Goal: Task Accomplishment & Management: Manage account settings

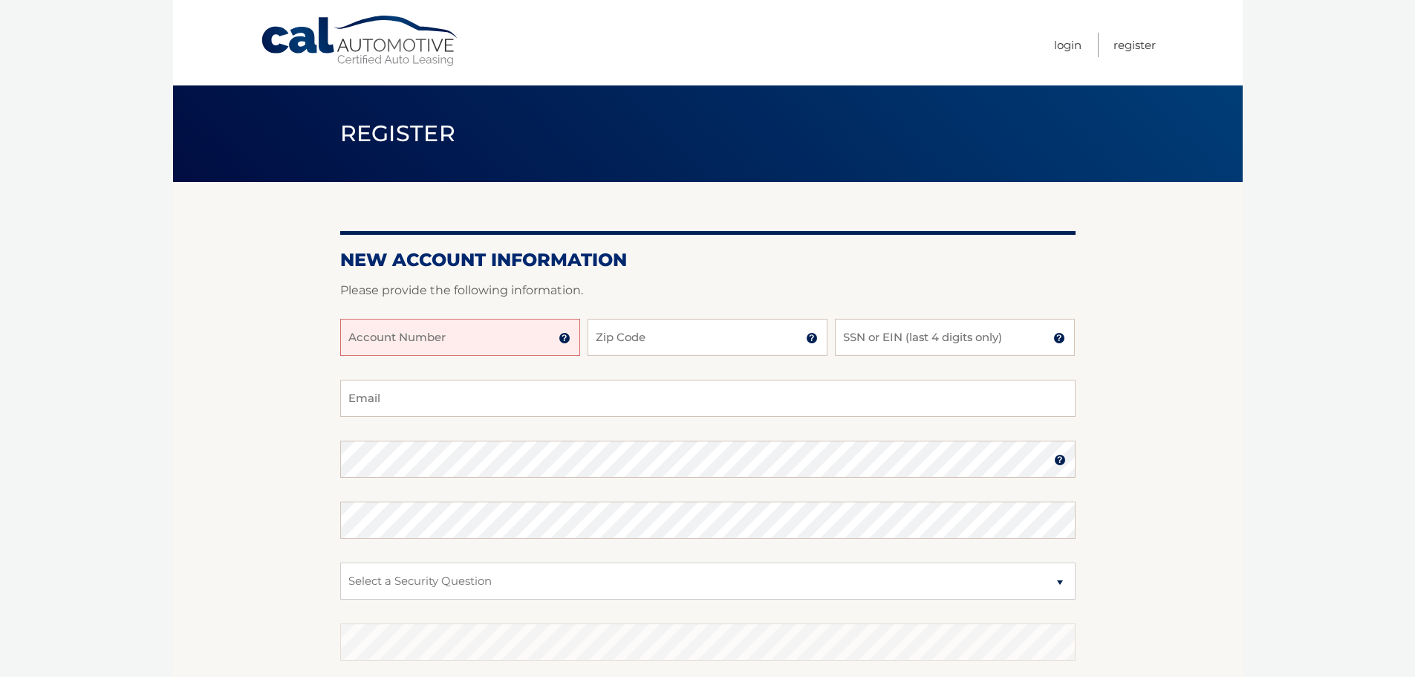
click at [516, 344] on input "Account Number" at bounding box center [460, 337] width 240 height 37
type input "44455545680"
click at [716, 351] on input "Zip Code" at bounding box center [708, 337] width 240 height 37
type input "07046"
click at [877, 334] on input "SSN or EIN (last 4 digits only)" at bounding box center [955, 337] width 240 height 37
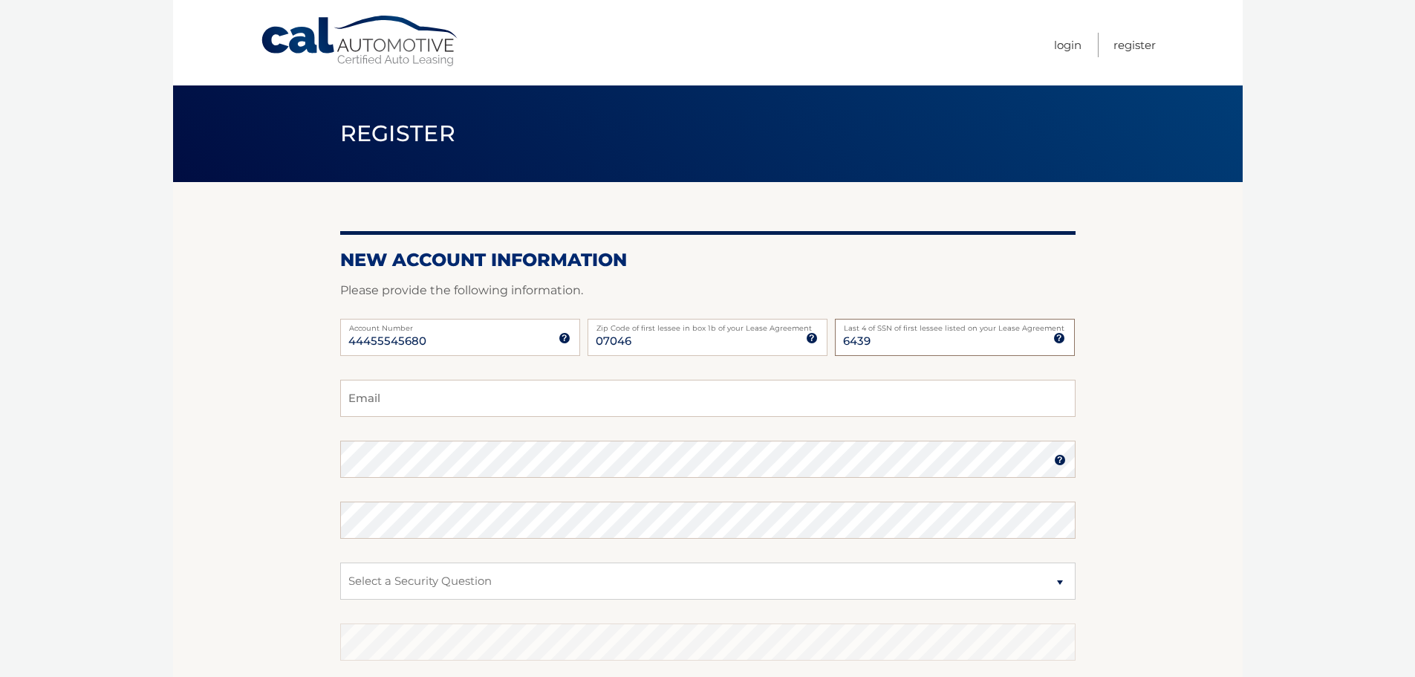
type input "6439"
click at [429, 395] on input "Email" at bounding box center [708, 398] width 736 height 37
type input "Mspatrisso@gmail.com"
click at [526, 577] on select "Select a Security Question What was the name of your elementary school? What is…" at bounding box center [708, 580] width 736 height 37
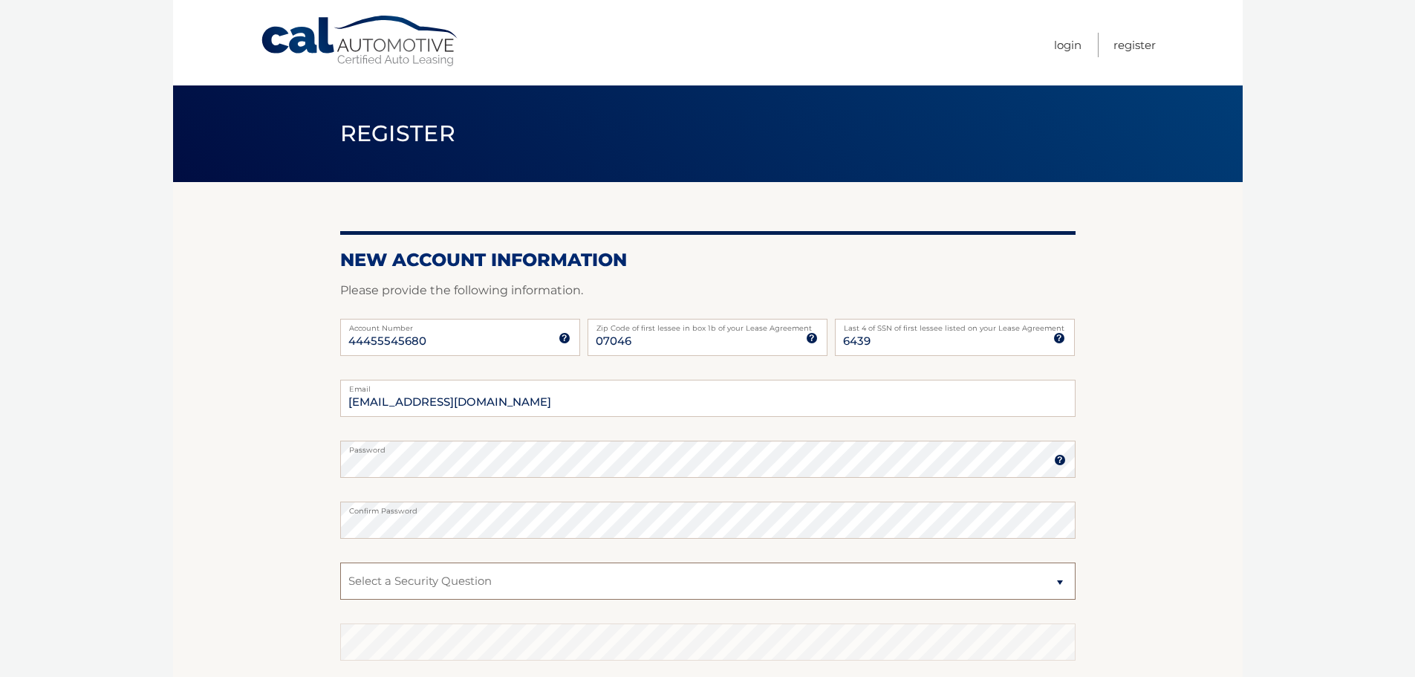
select select "1"
click at [340, 562] on select "Select a Security Question What was the name of your elementary school? What is…" at bounding box center [708, 580] width 736 height 37
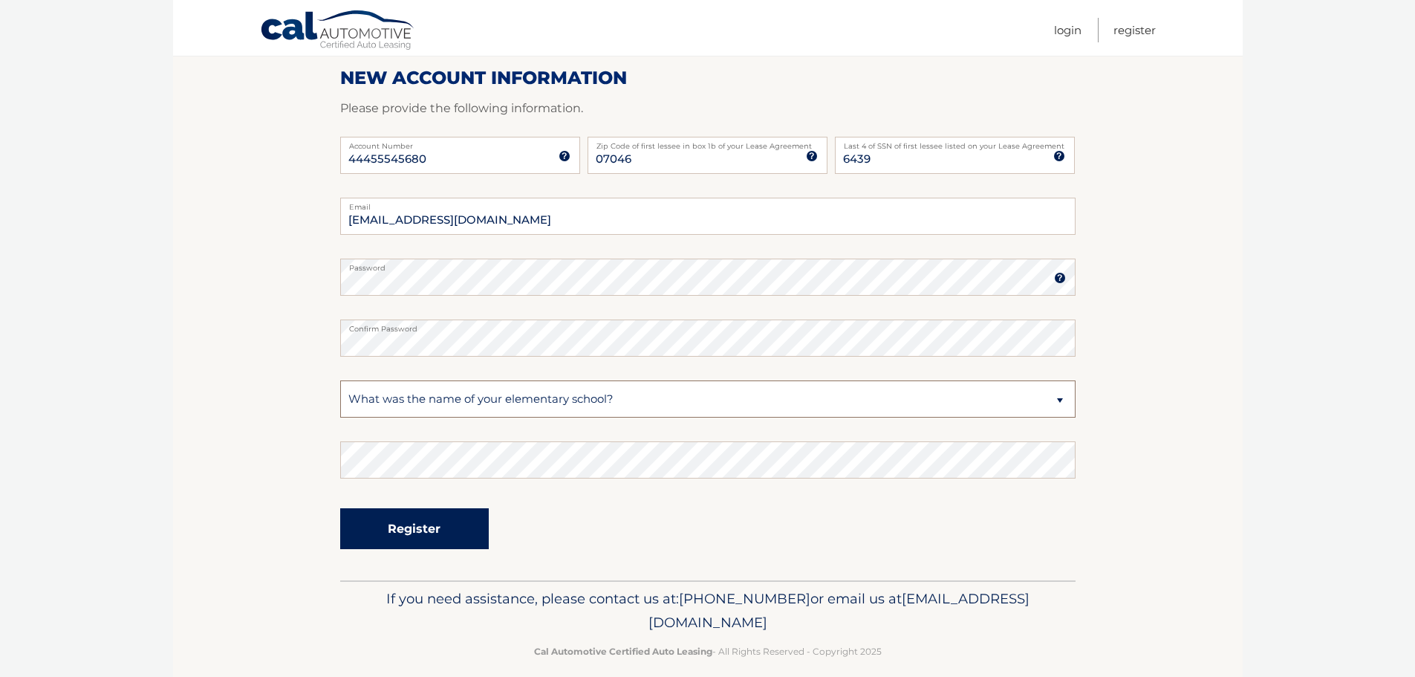
scroll to position [198, 0]
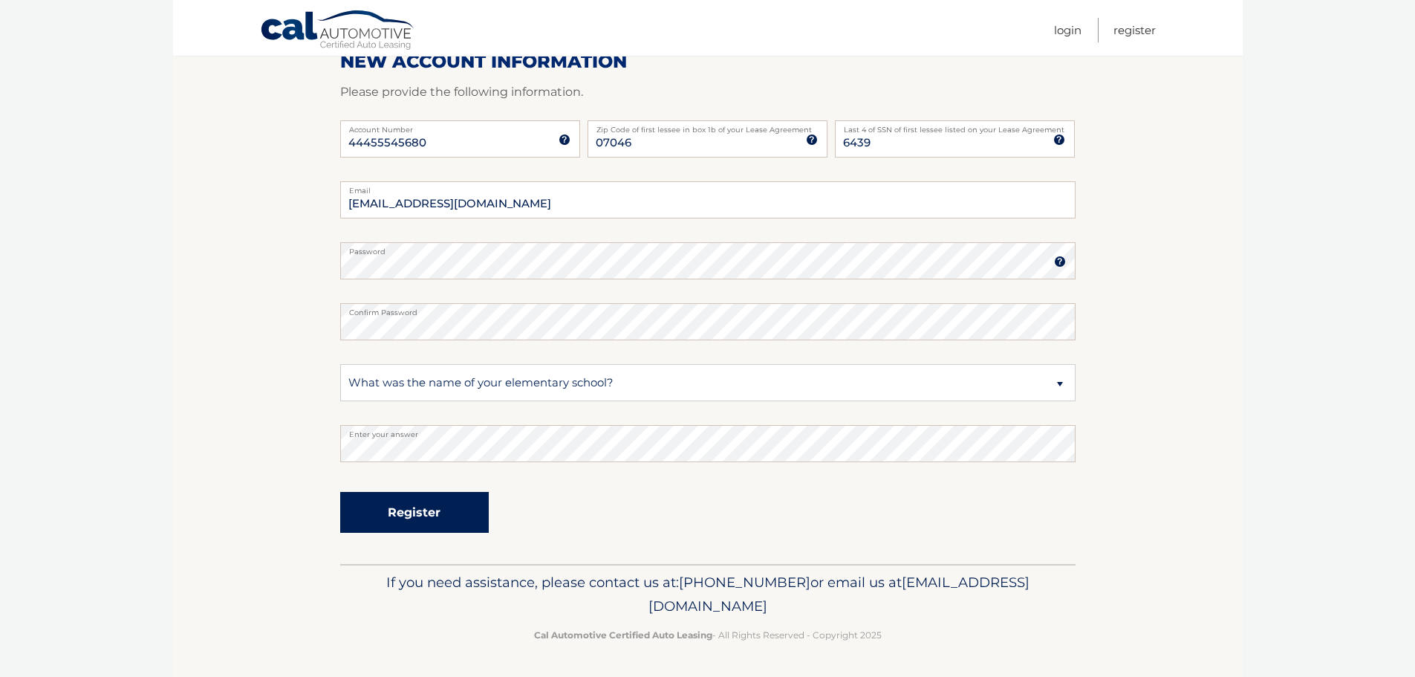
click at [409, 519] on button "Register" at bounding box center [414, 512] width 149 height 41
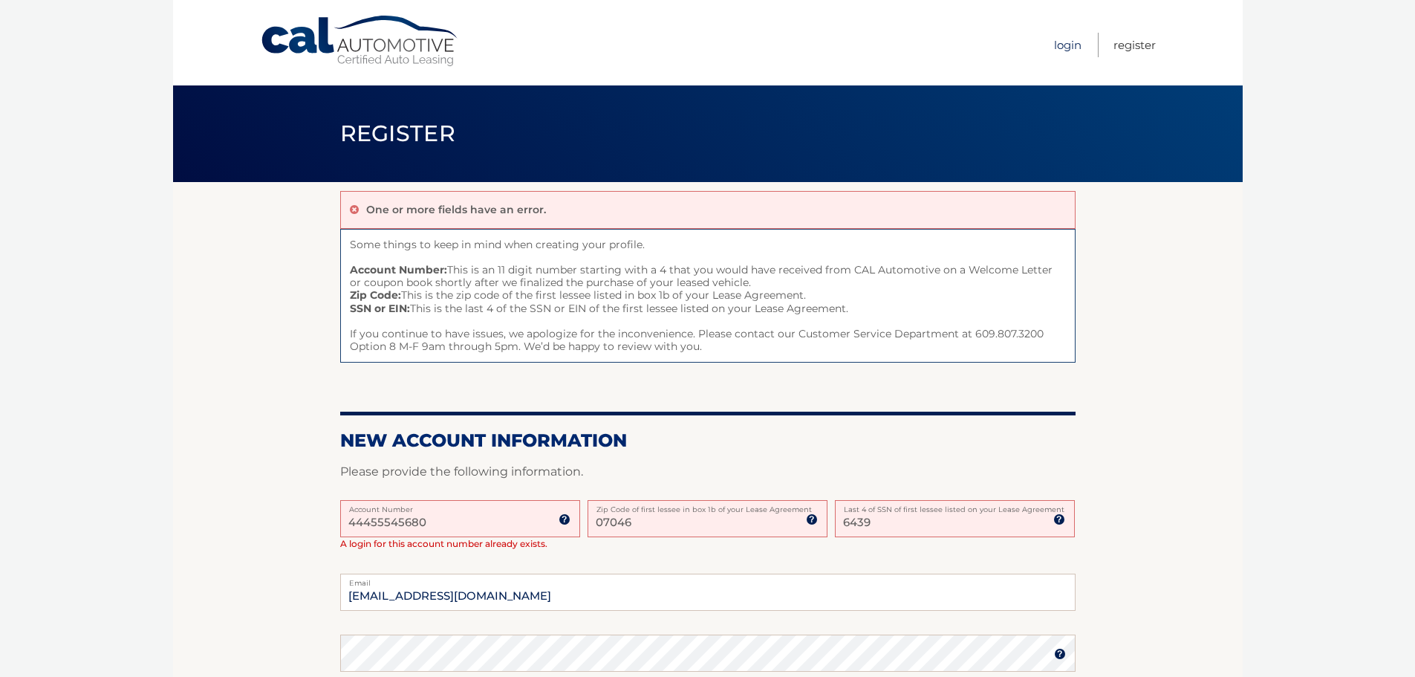
click at [1062, 43] on link "Login" at bounding box center [1067, 45] width 27 height 25
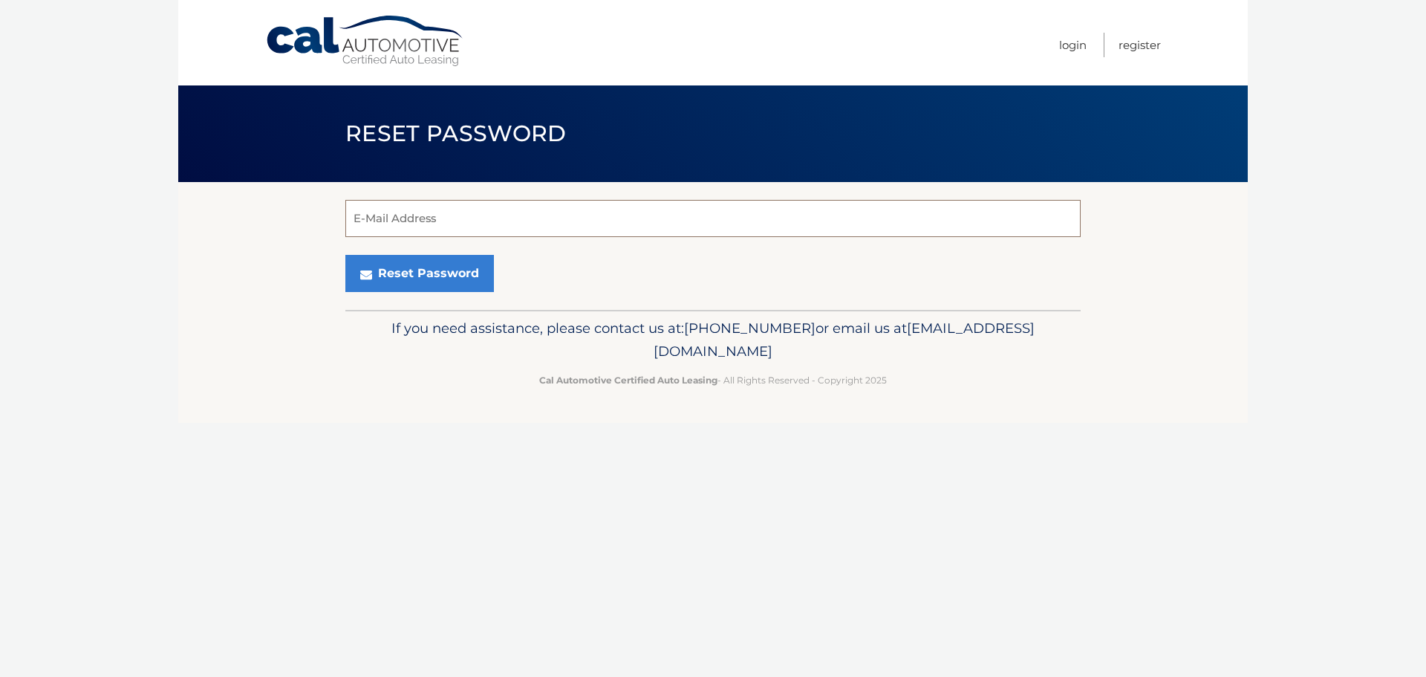
click at [478, 222] on input "E-Mail Address" at bounding box center [713, 218] width 736 height 37
type input "mspatrisso@gmail.com"
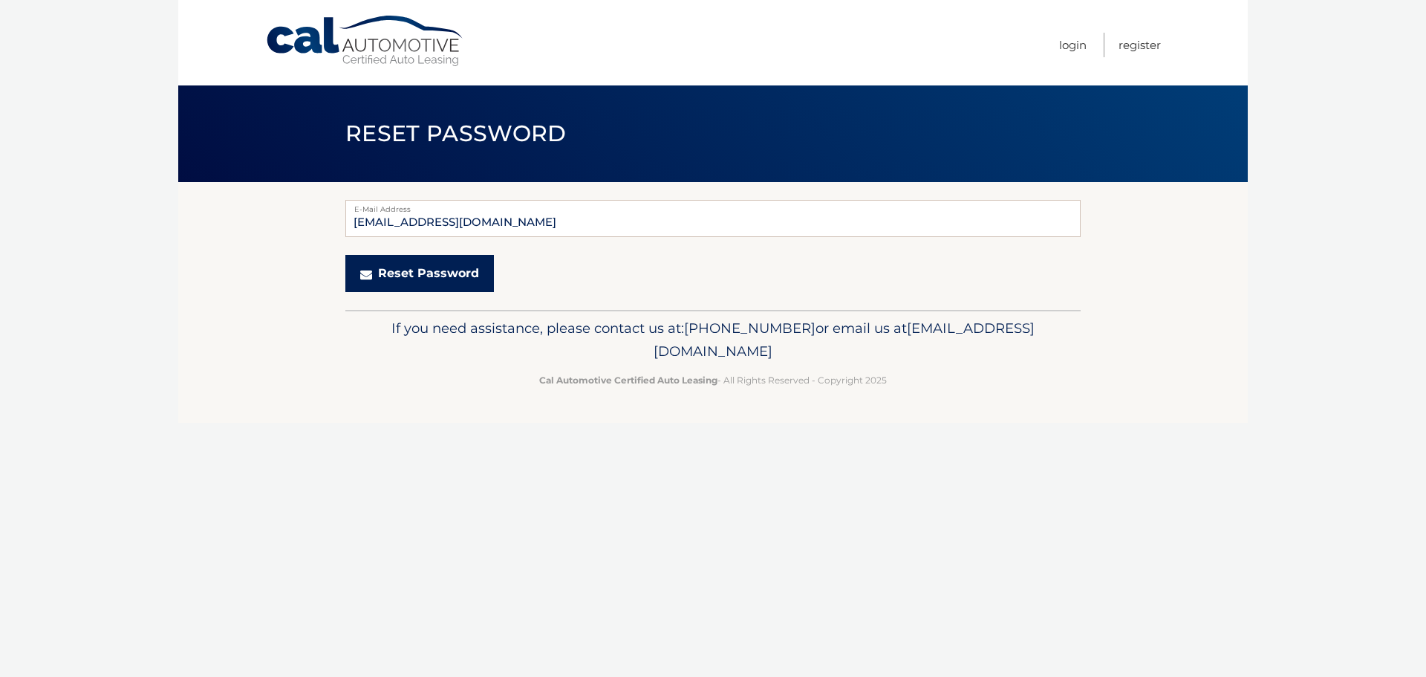
click at [419, 276] on button "Reset Password" at bounding box center [419, 273] width 149 height 37
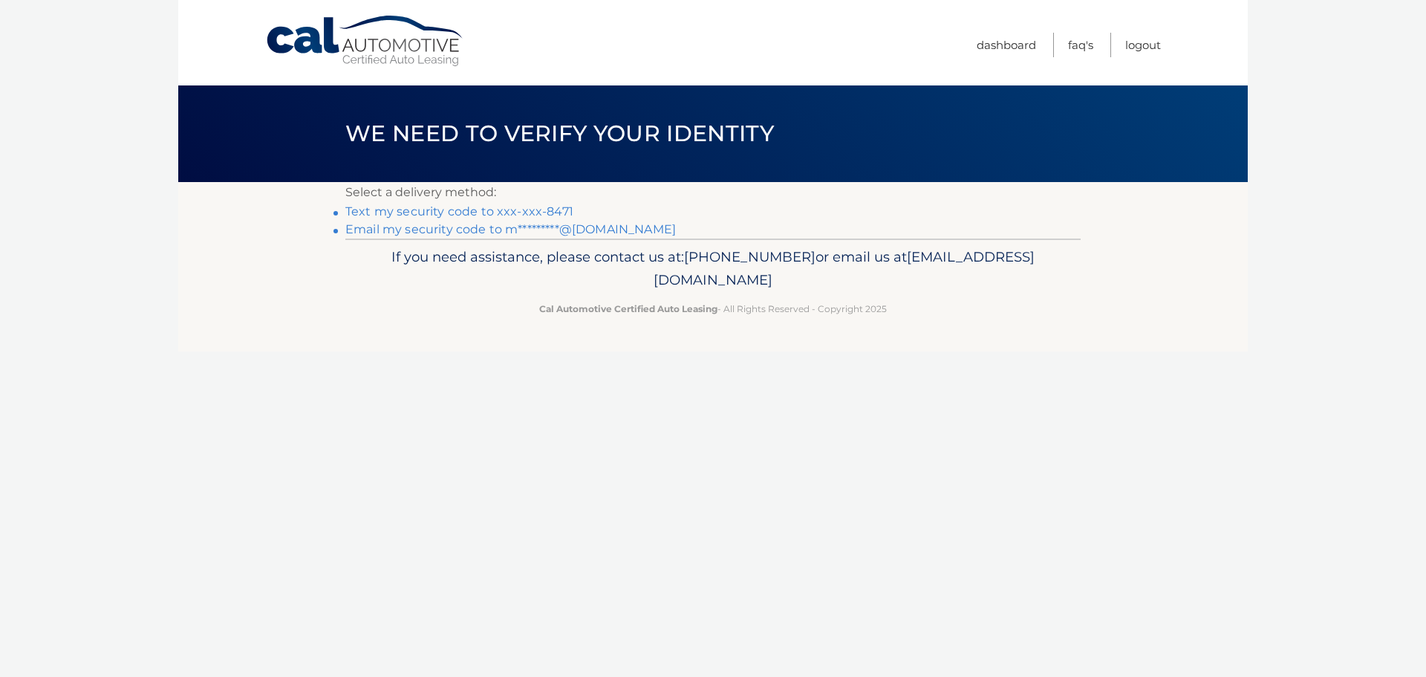
click at [487, 208] on link "Text my security code to xxx-xxx-8471" at bounding box center [459, 211] width 228 height 14
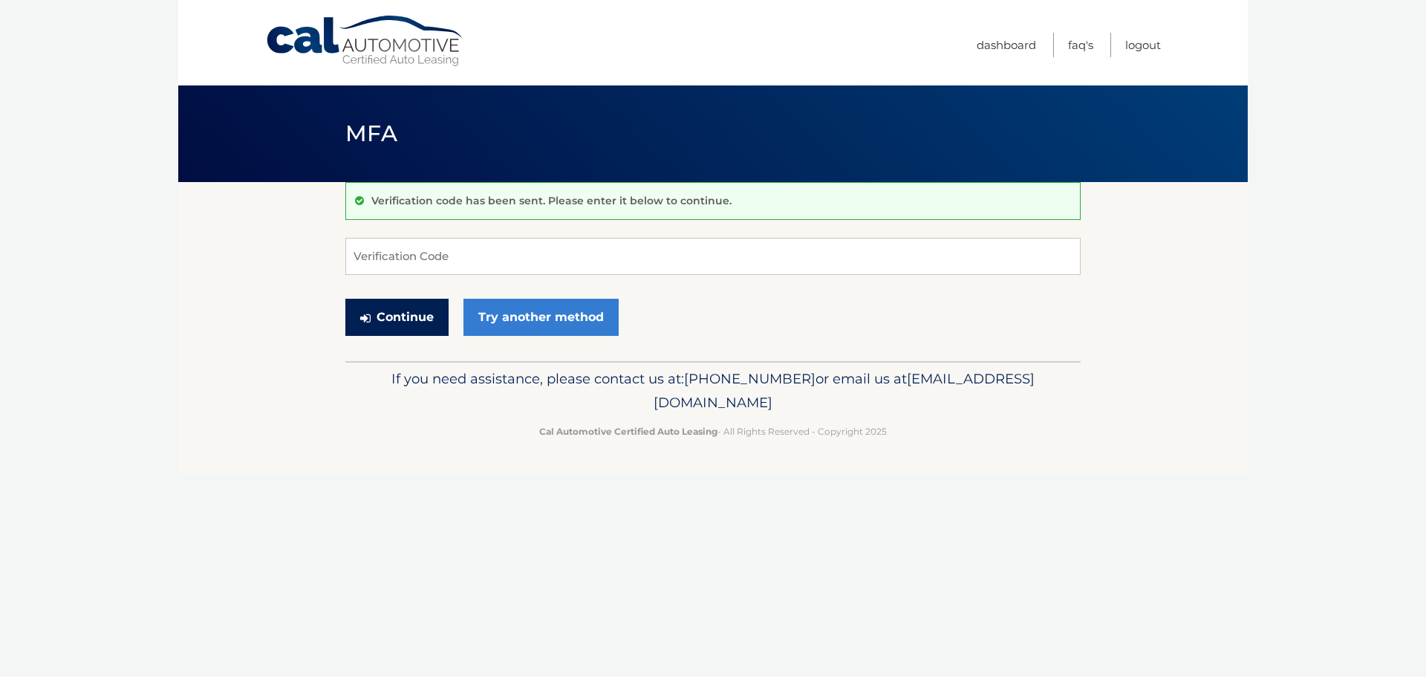
click at [400, 318] on button "Continue" at bounding box center [396, 317] width 103 height 37
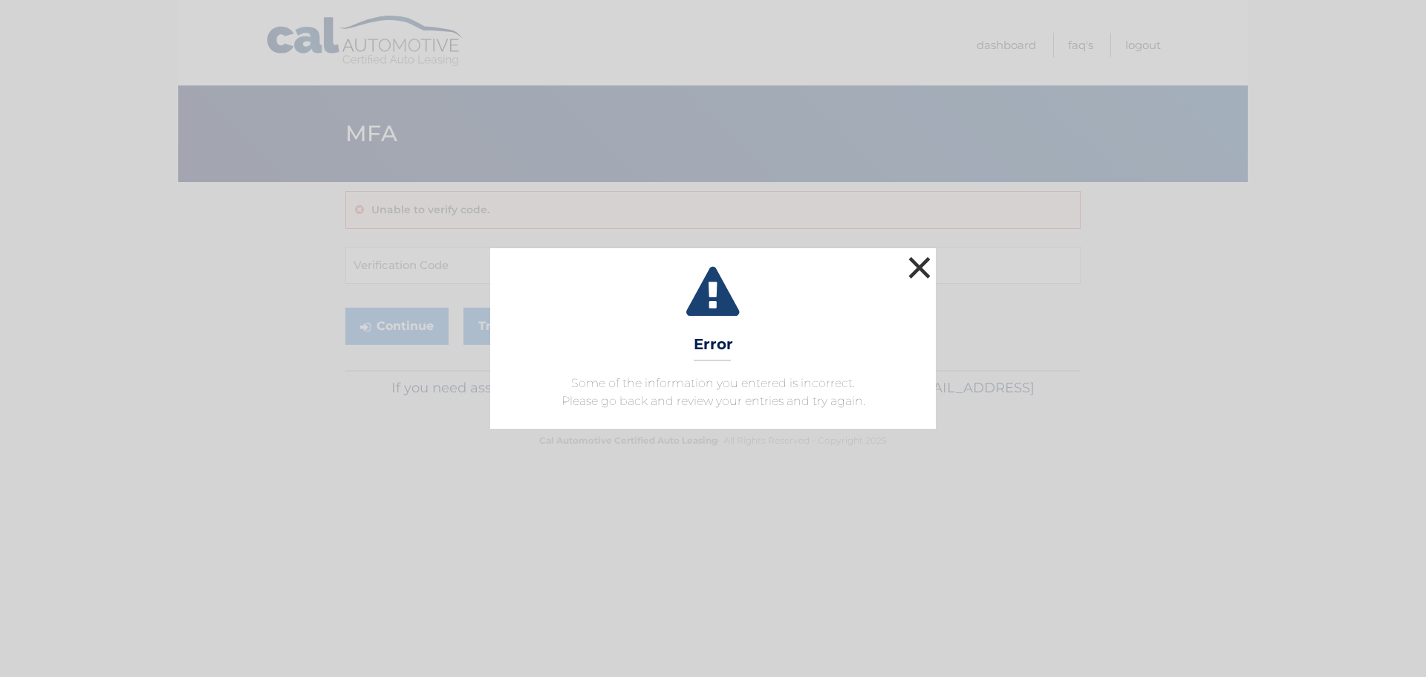
click at [917, 263] on button "×" at bounding box center [920, 268] width 30 height 30
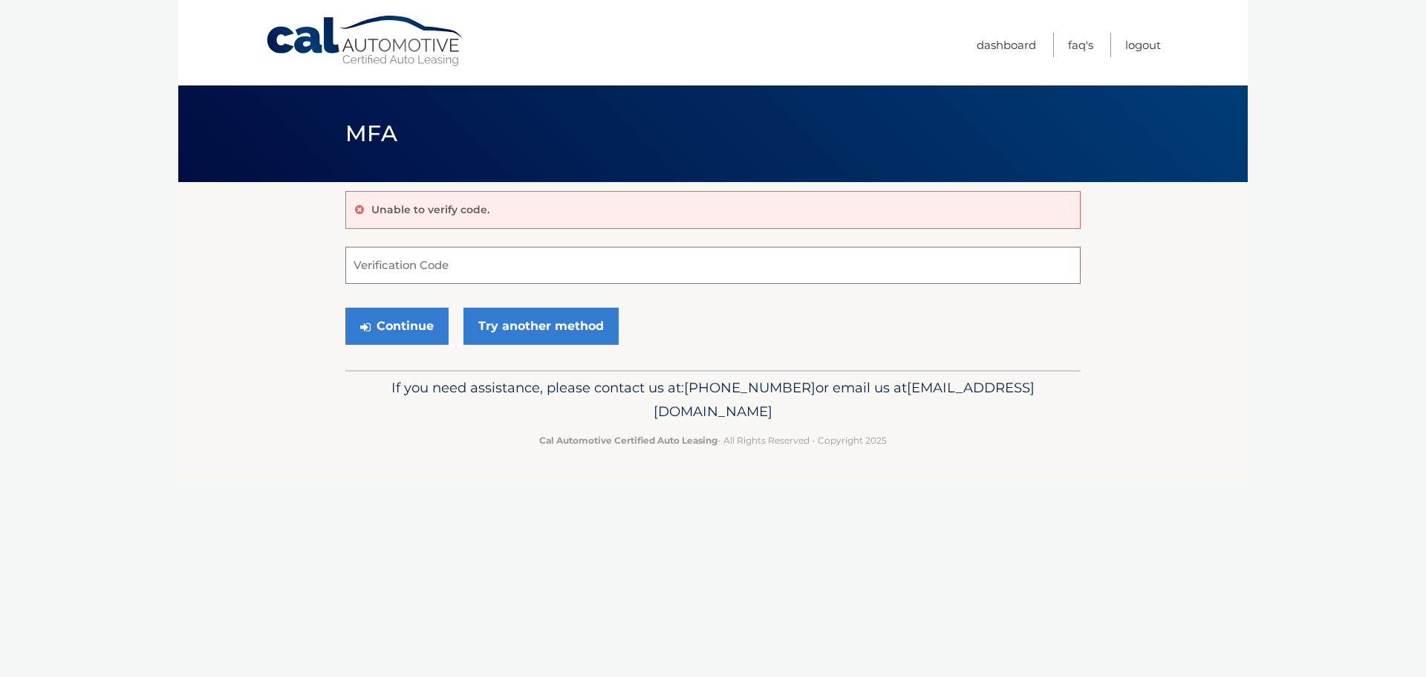
click at [481, 269] on input "Verification Code" at bounding box center [713, 265] width 736 height 37
type input "864831"
click at [418, 329] on button "Continue" at bounding box center [396, 326] width 103 height 37
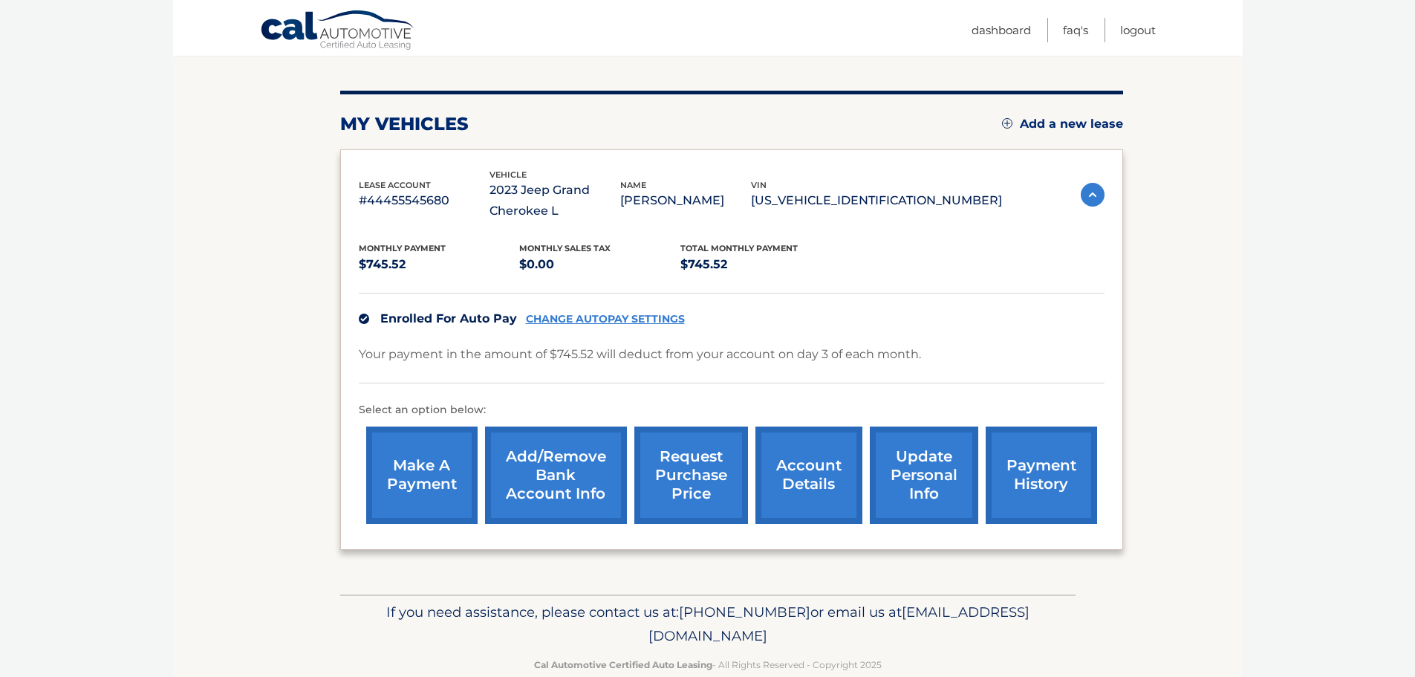
scroll to position [188, 0]
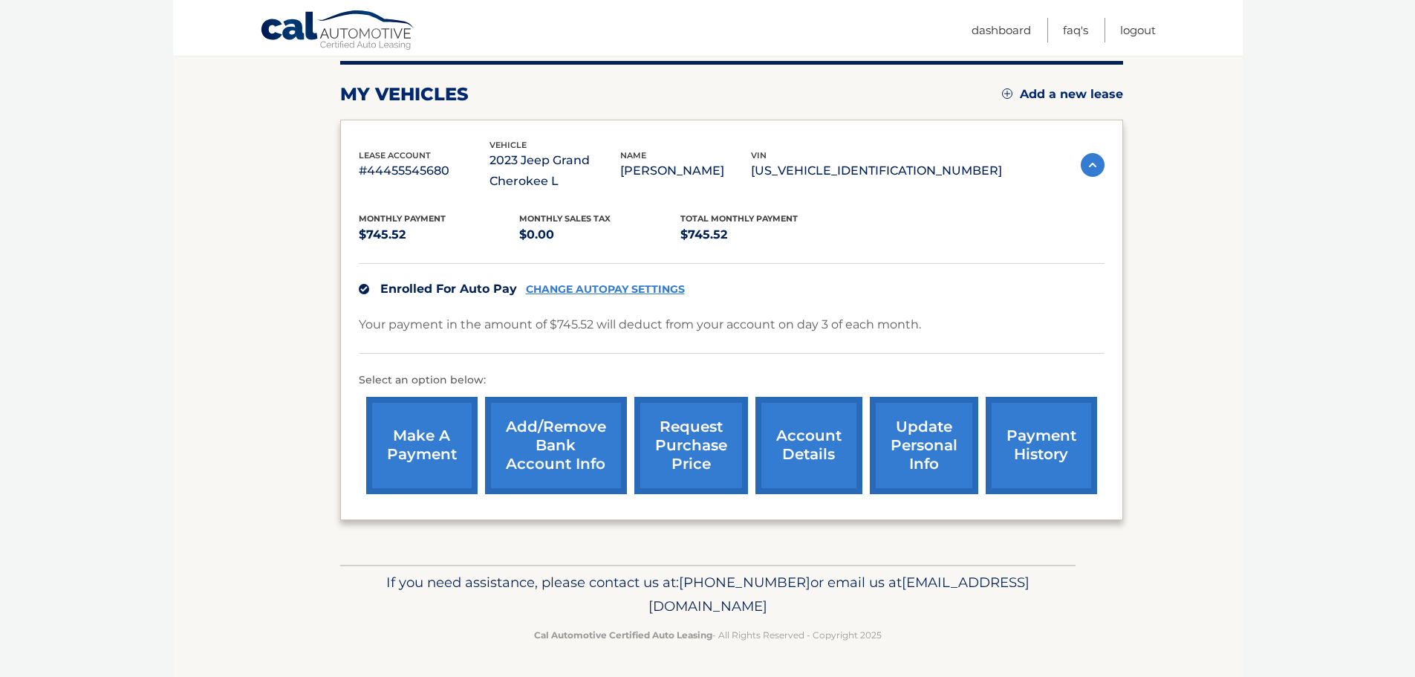
click at [1013, 448] on link "payment history" at bounding box center [1041, 445] width 111 height 97
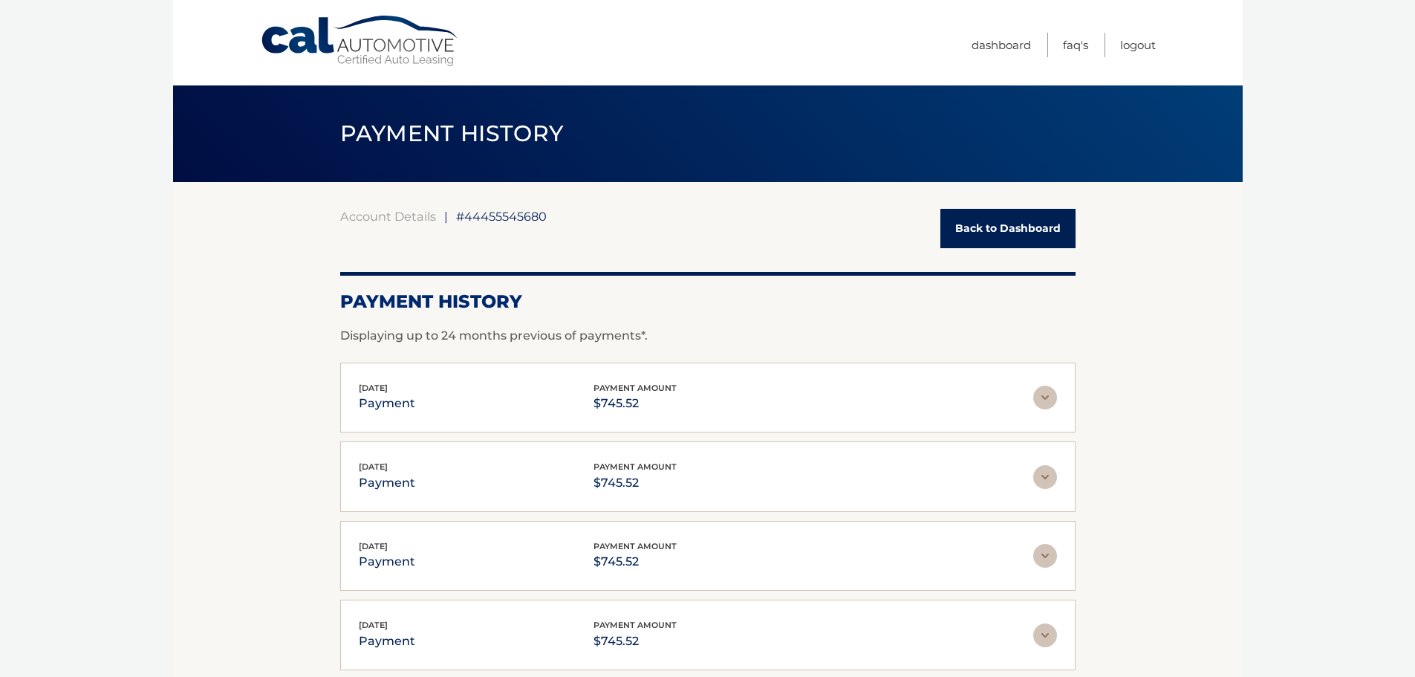
click at [974, 230] on link "Back to Dashboard" at bounding box center [1008, 228] width 135 height 39
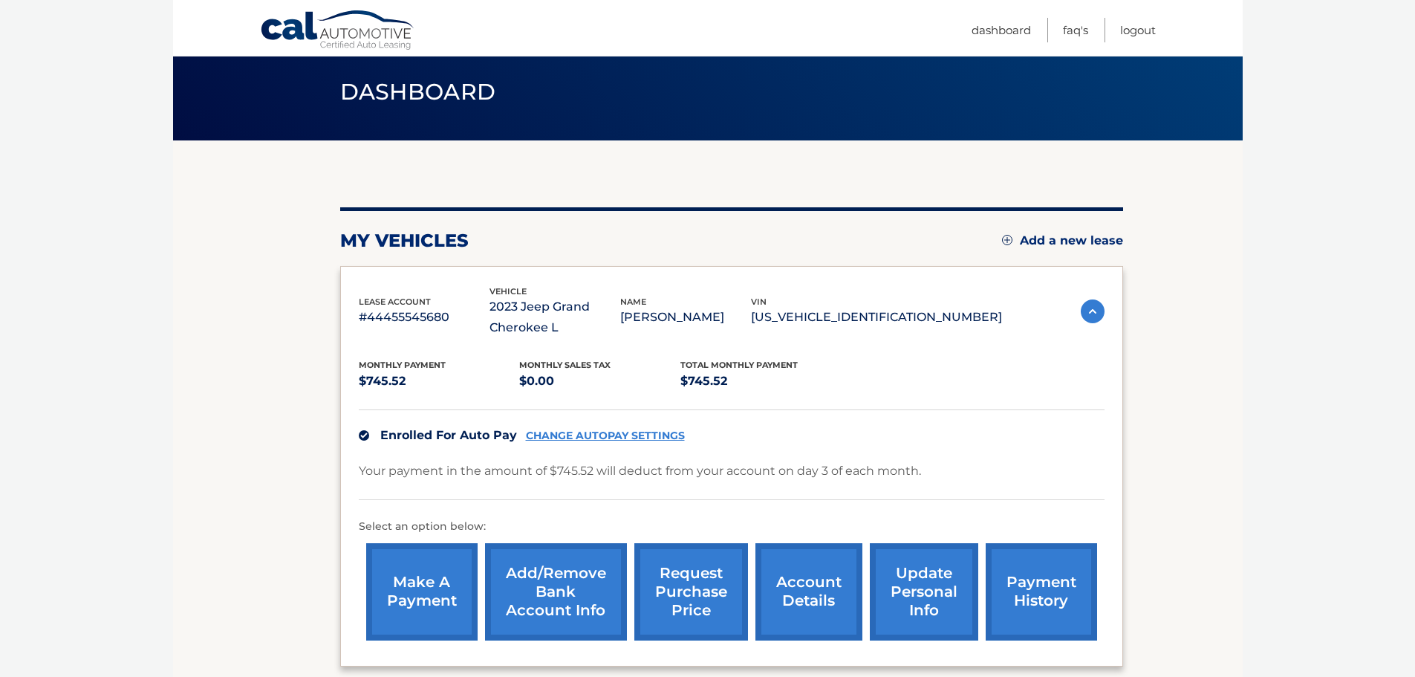
scroll to position [74, 0]
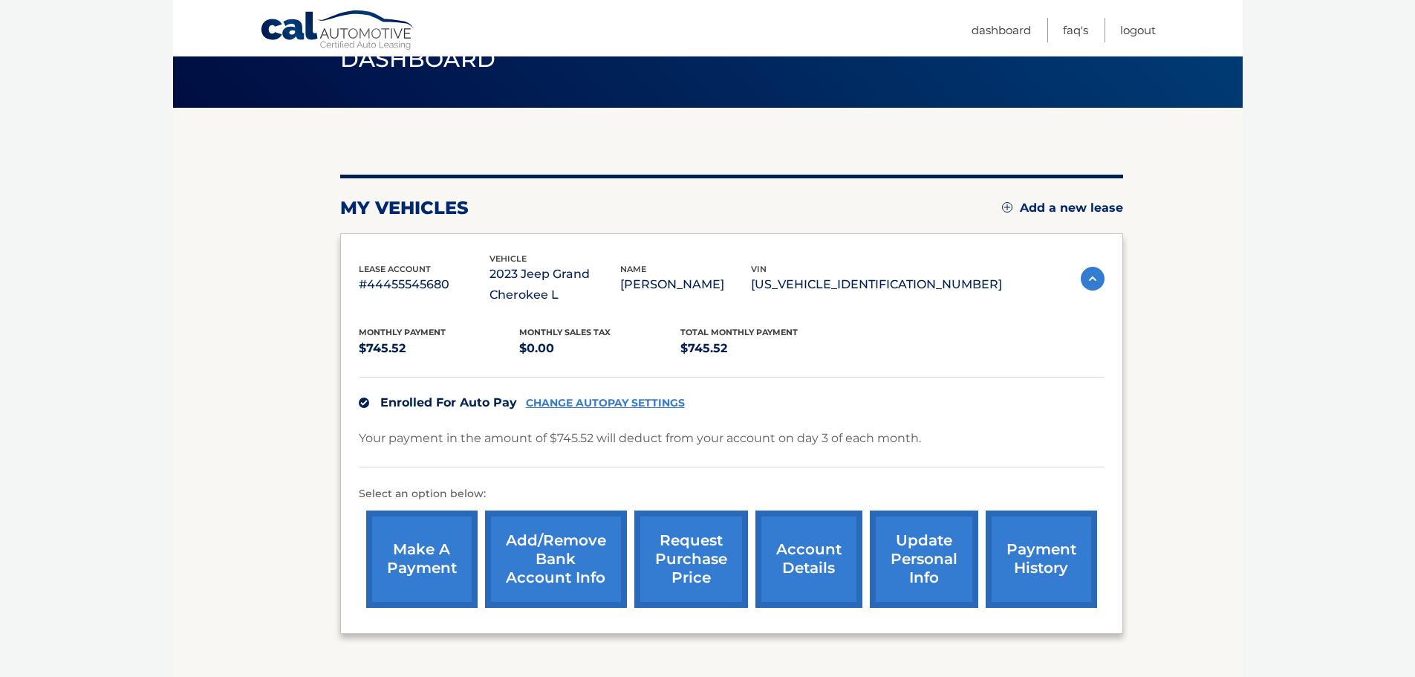
click at [802, 542] on link "account details" at bounding box center [809, 558] width 107 height 97
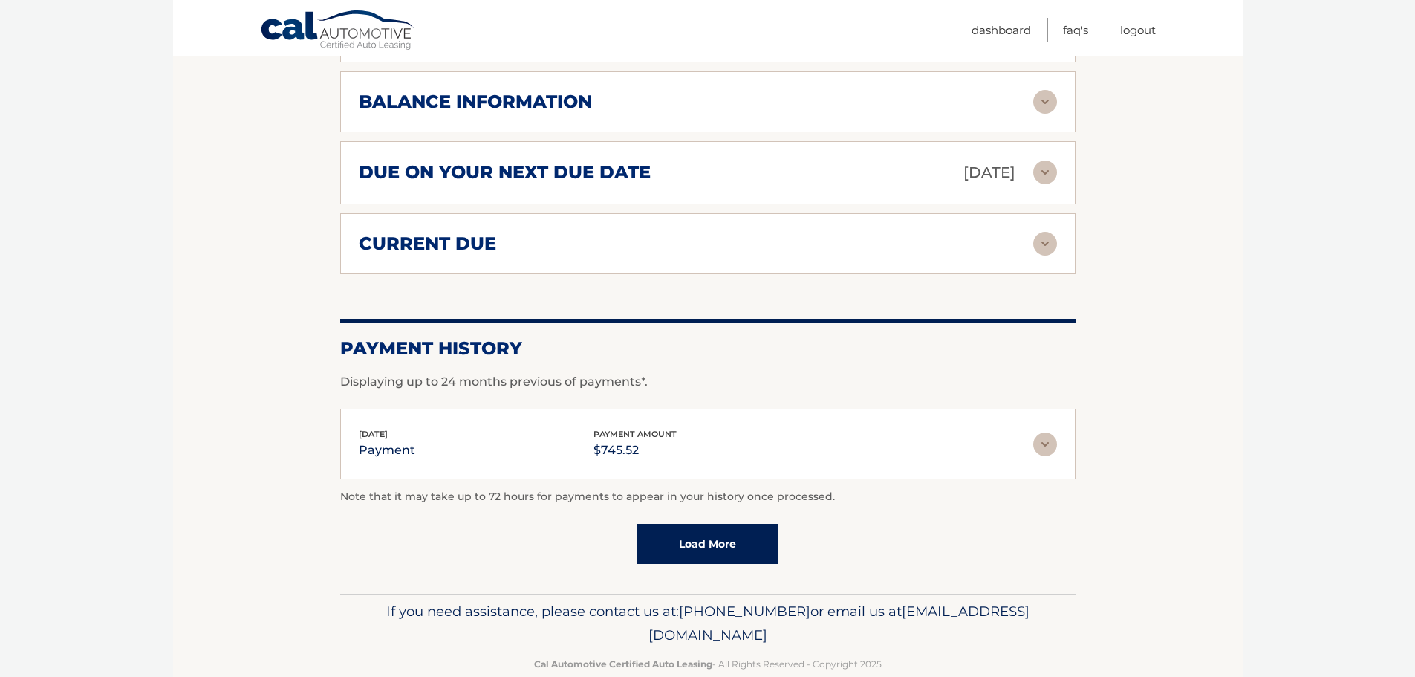
scroll to position [892, 0]
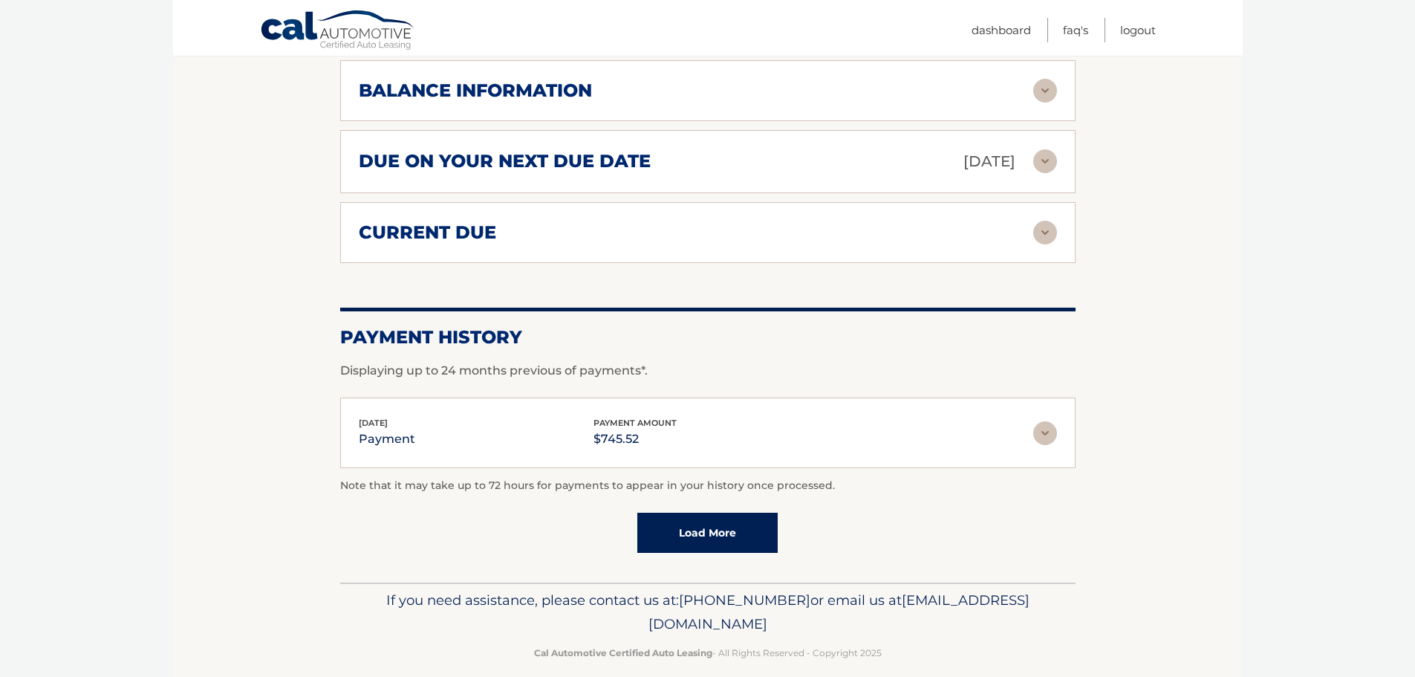
click at [715, 532] on link "Load More" at bounding box center [707, 533] width 140 height 40
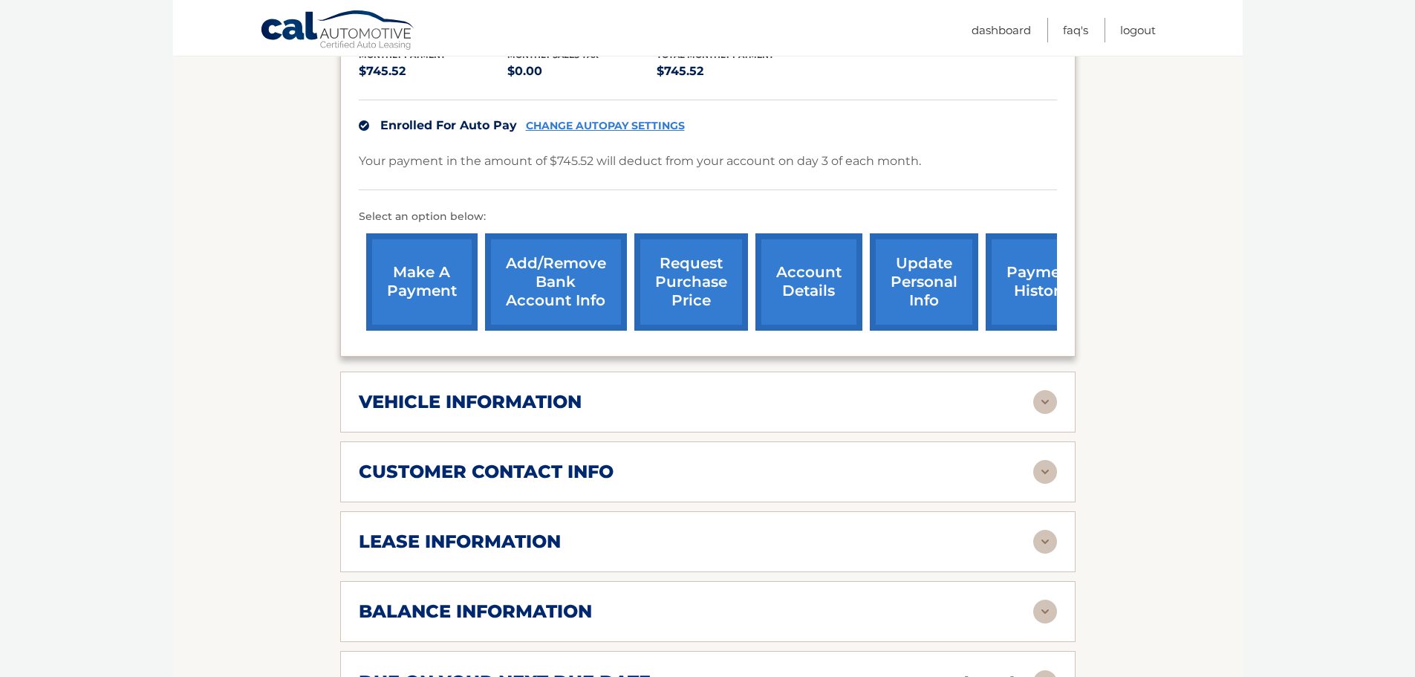
scroll to position [371, 0]
click at [1037, 539] on img at bounding box center [1045, 541] width 24 height 24
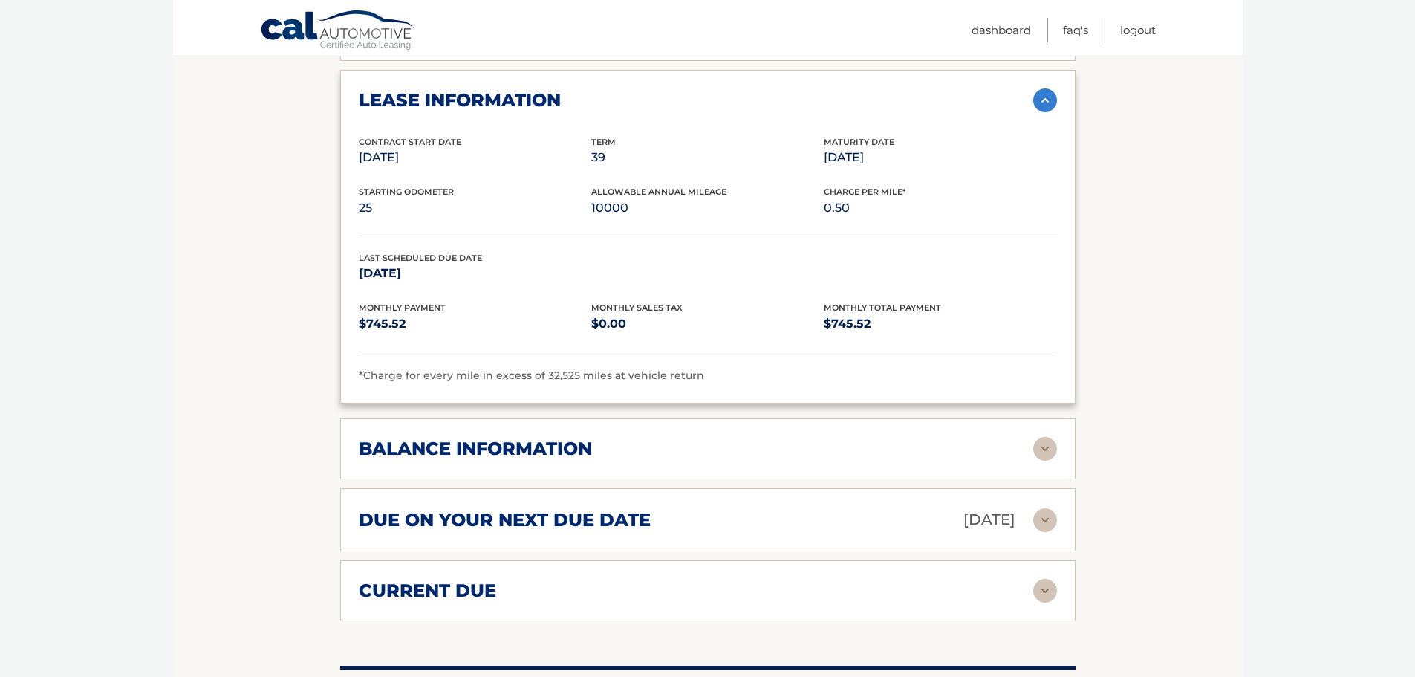
scroll to position [817, 0]
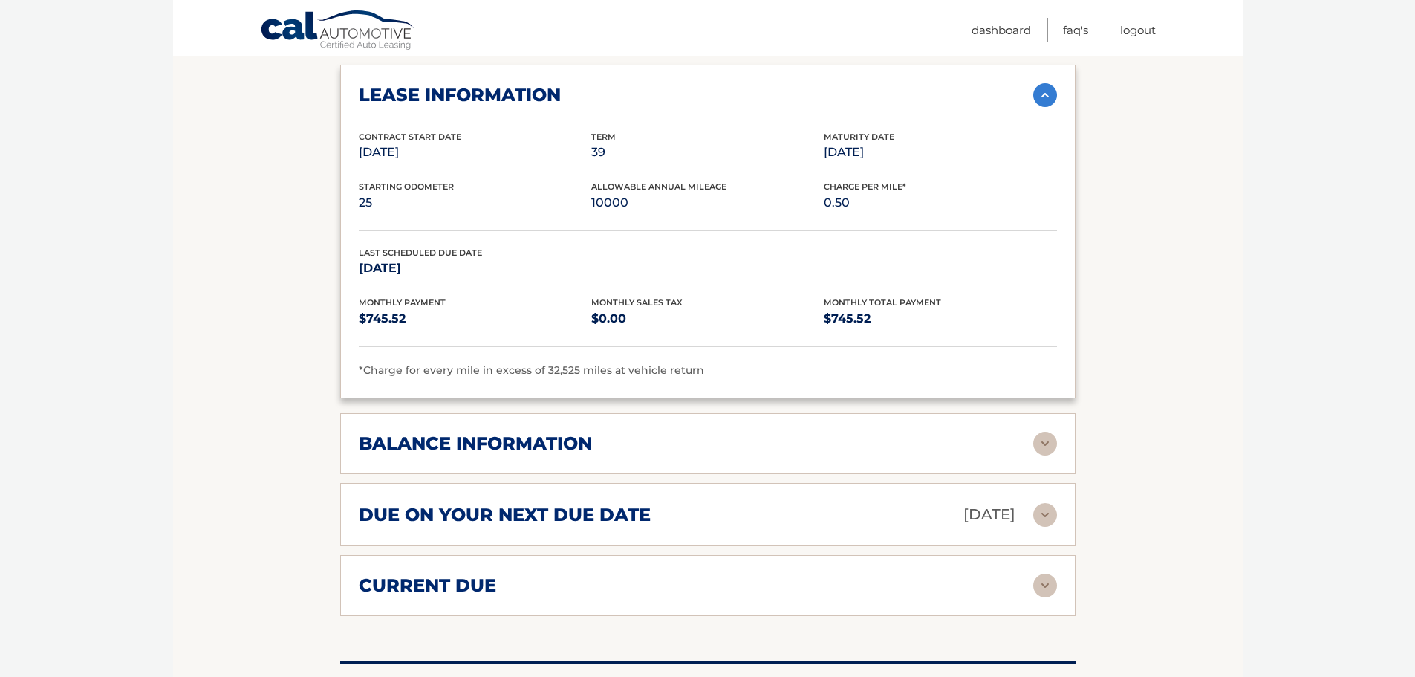
click at [1010, 450] on div "balance information" at bounding box center [696, 443] width 675 height 22
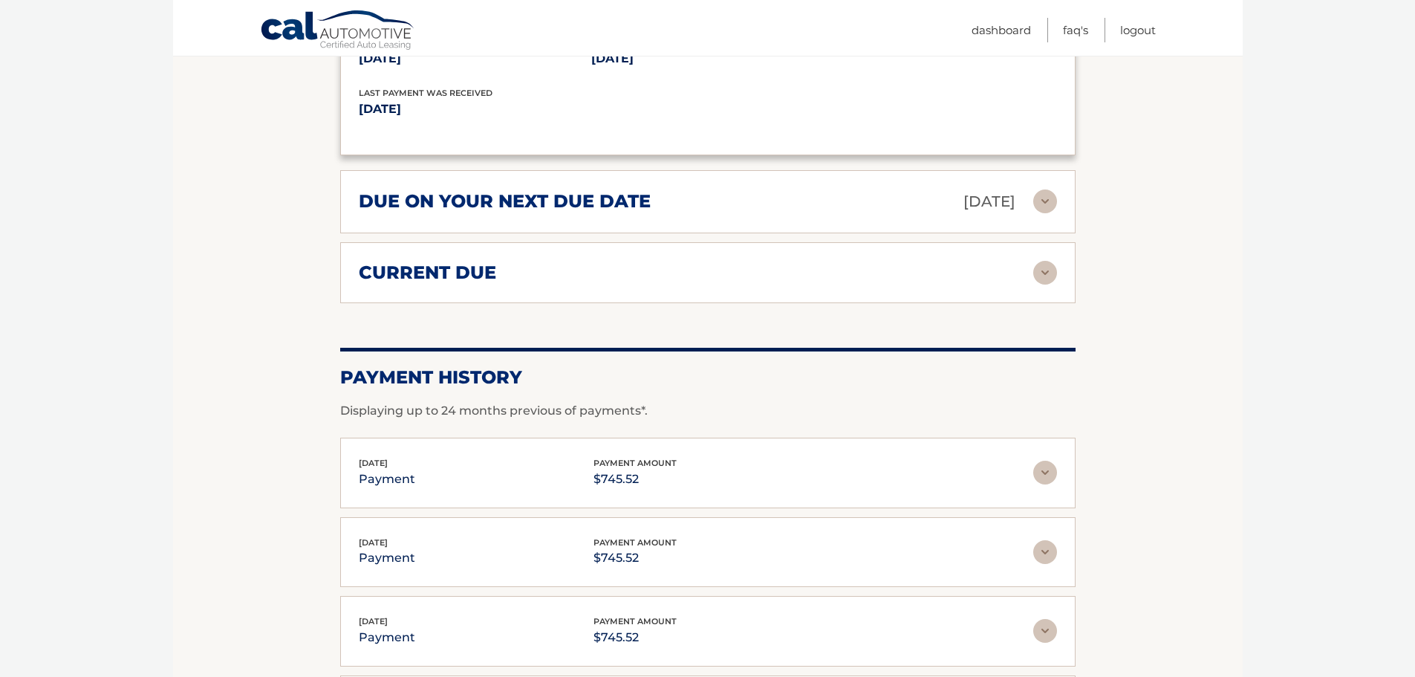
scroll to position [1337, 0]
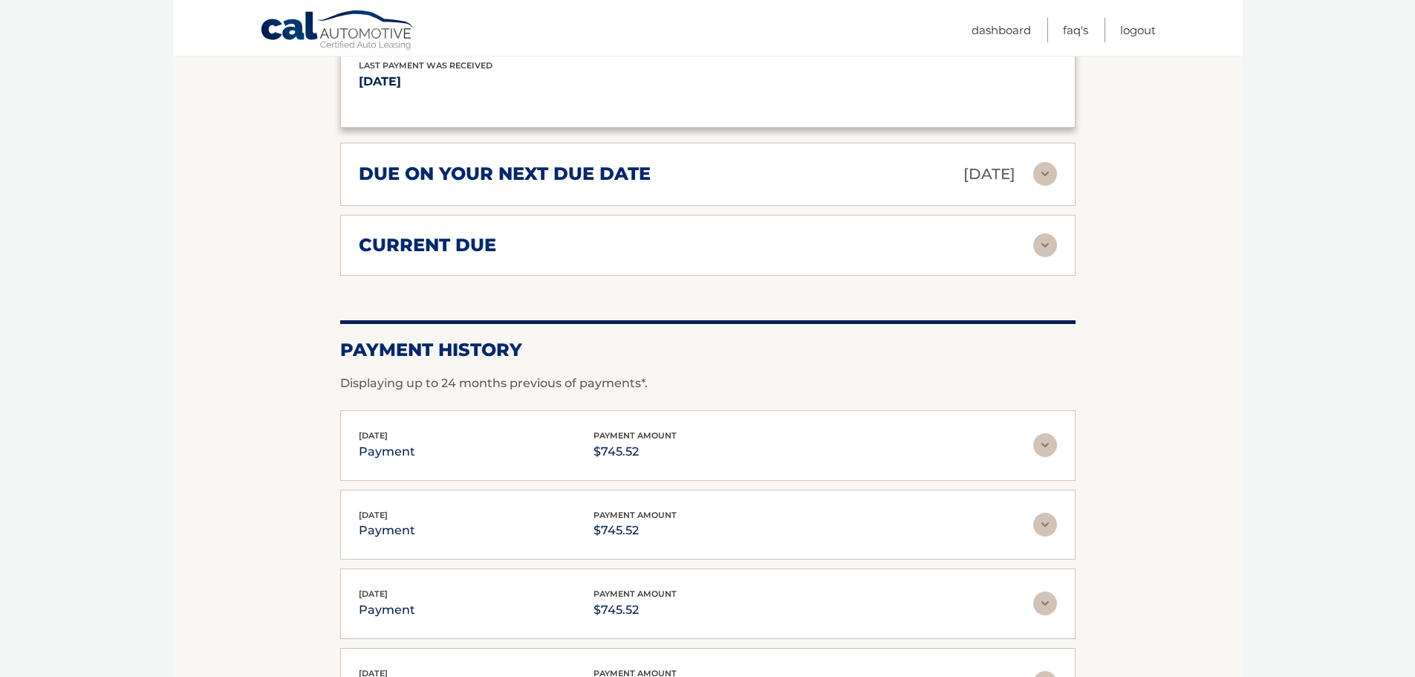
click at [1030, 253] on div "current due" at bounding box center [696, 245] width 675 height 22
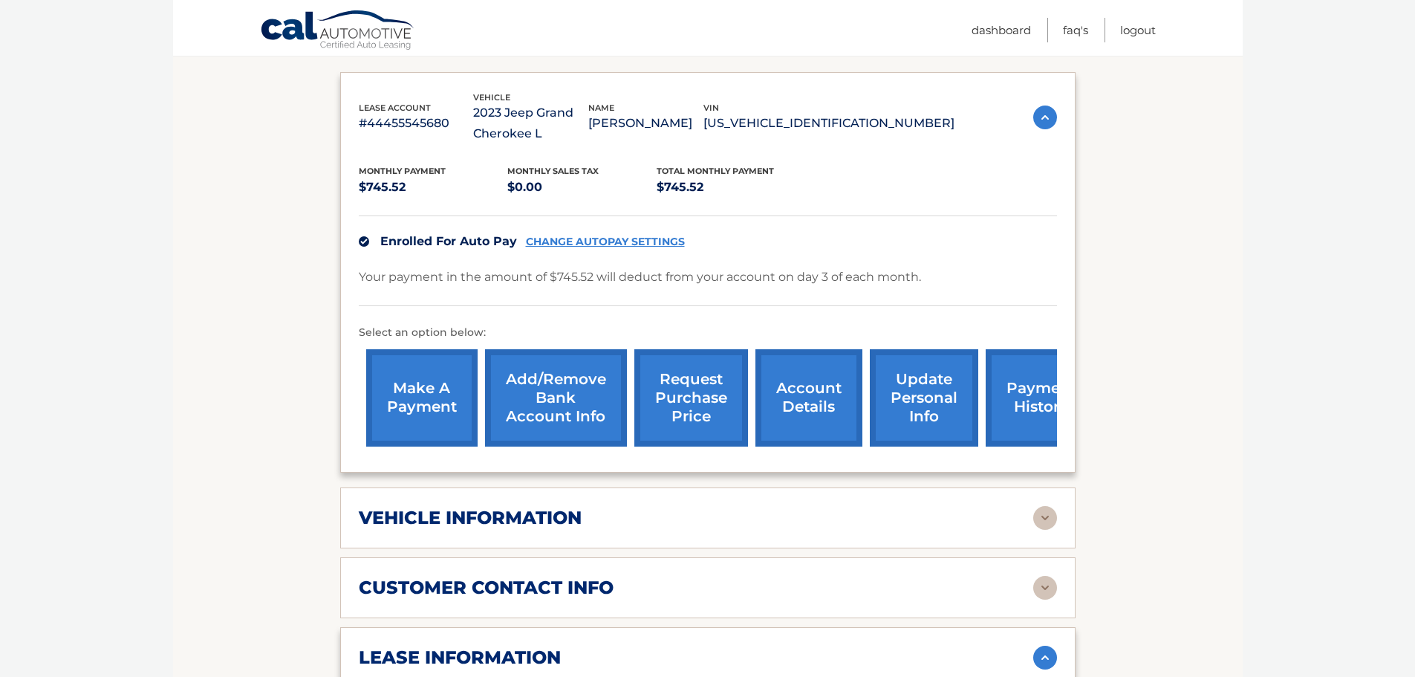
scroll to position [238, 0]
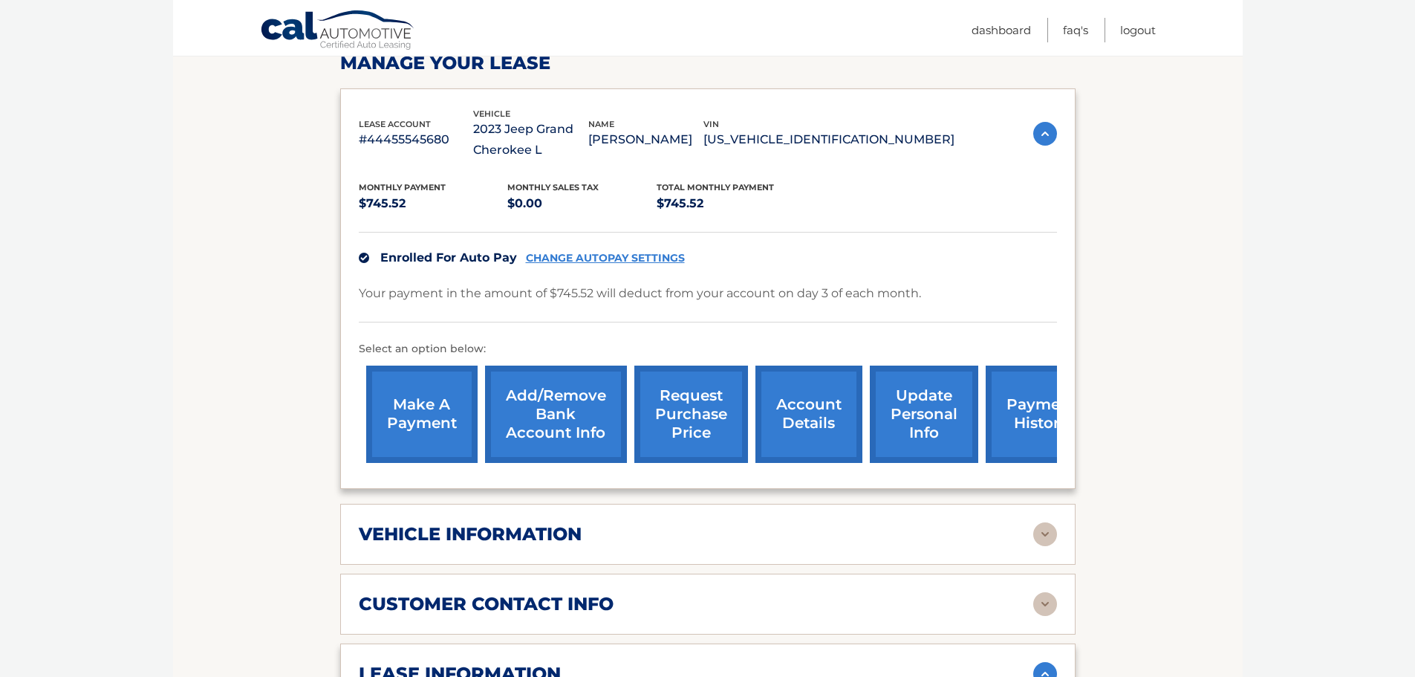
click at [1046, 135] on img at bounding box center [1045, 134] width 24 height 24
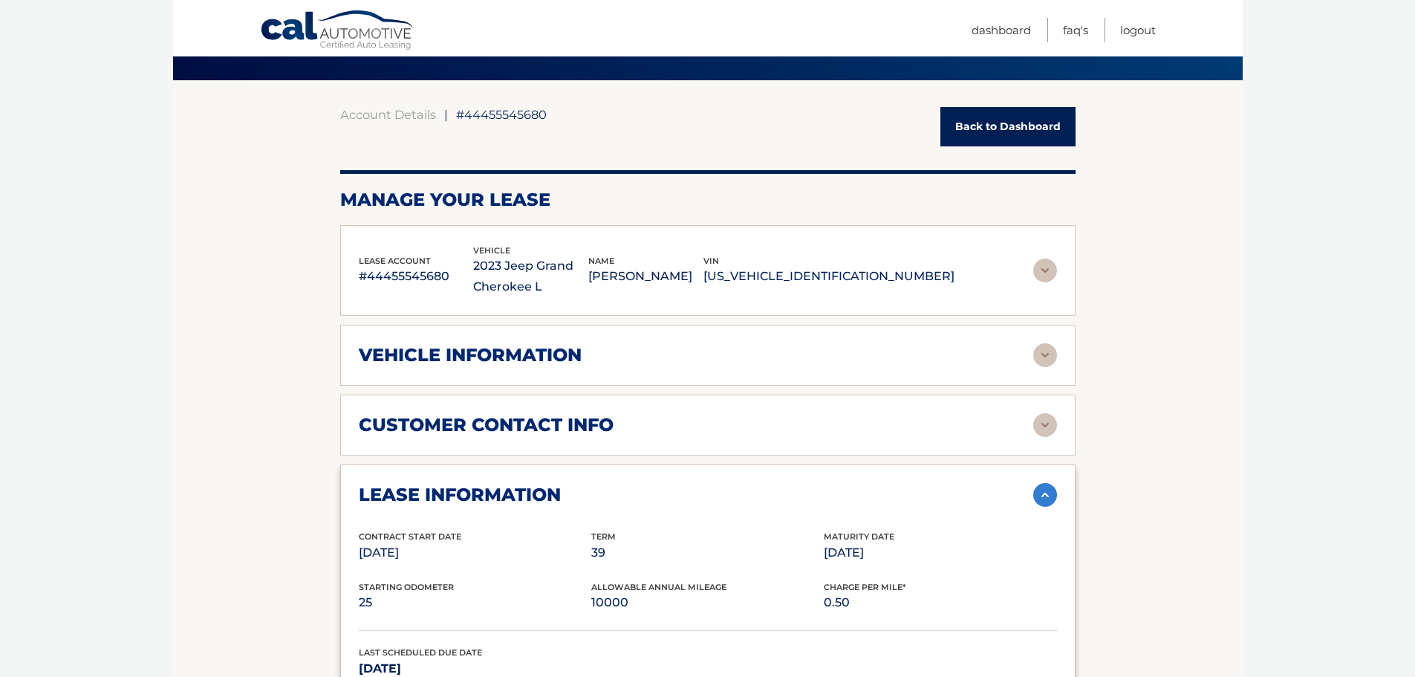
scroll to position [0, 0]
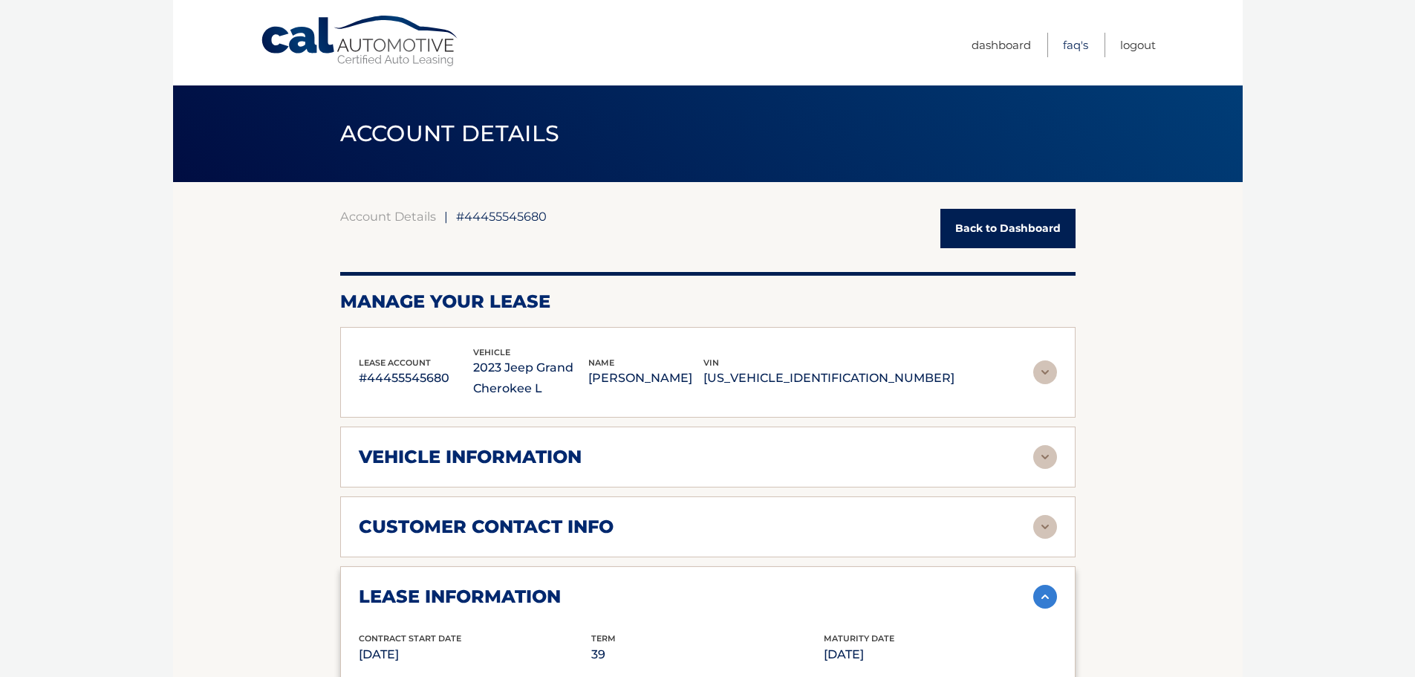
click at [1073, 41] on link "FAQ's" at bounding box center [1075, 45] width 25 height 25
click at [1028, 228] on link "Back to Dashboard" at bounding box center [1008, 228] width 135 height 39
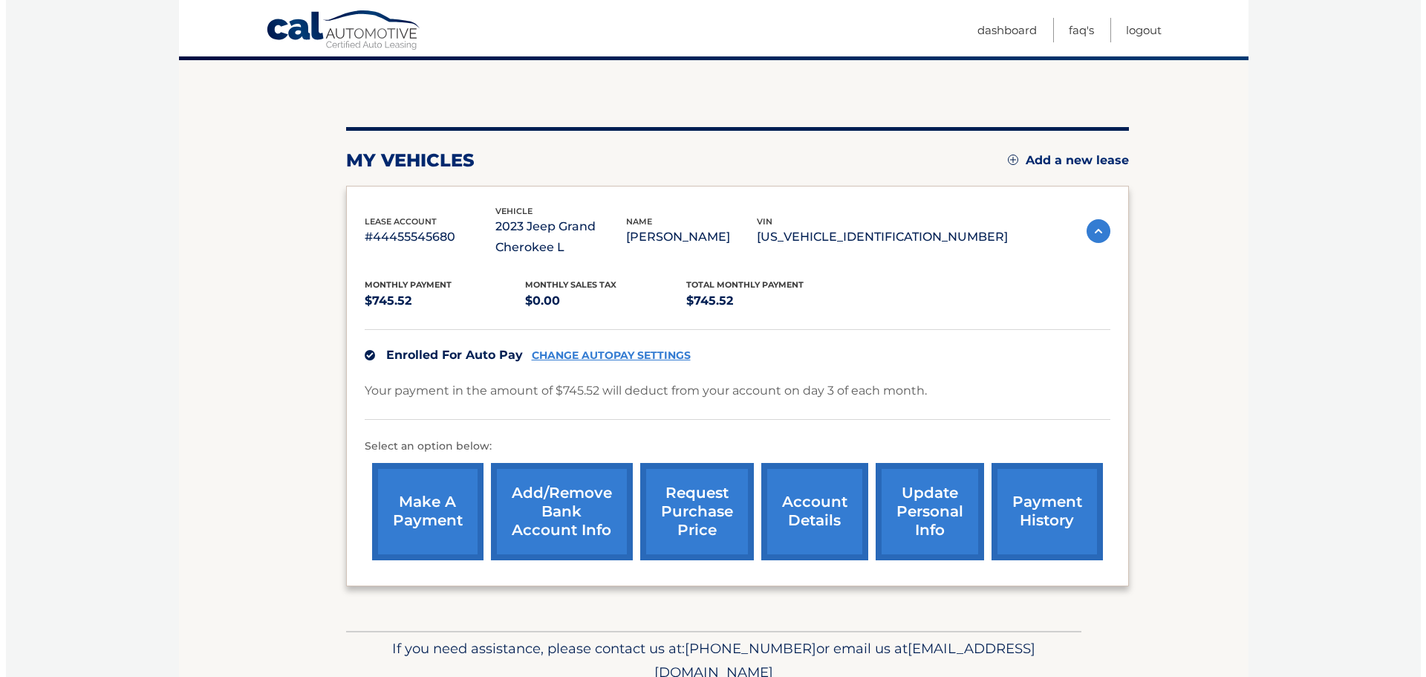
scroll to position [149, 0]
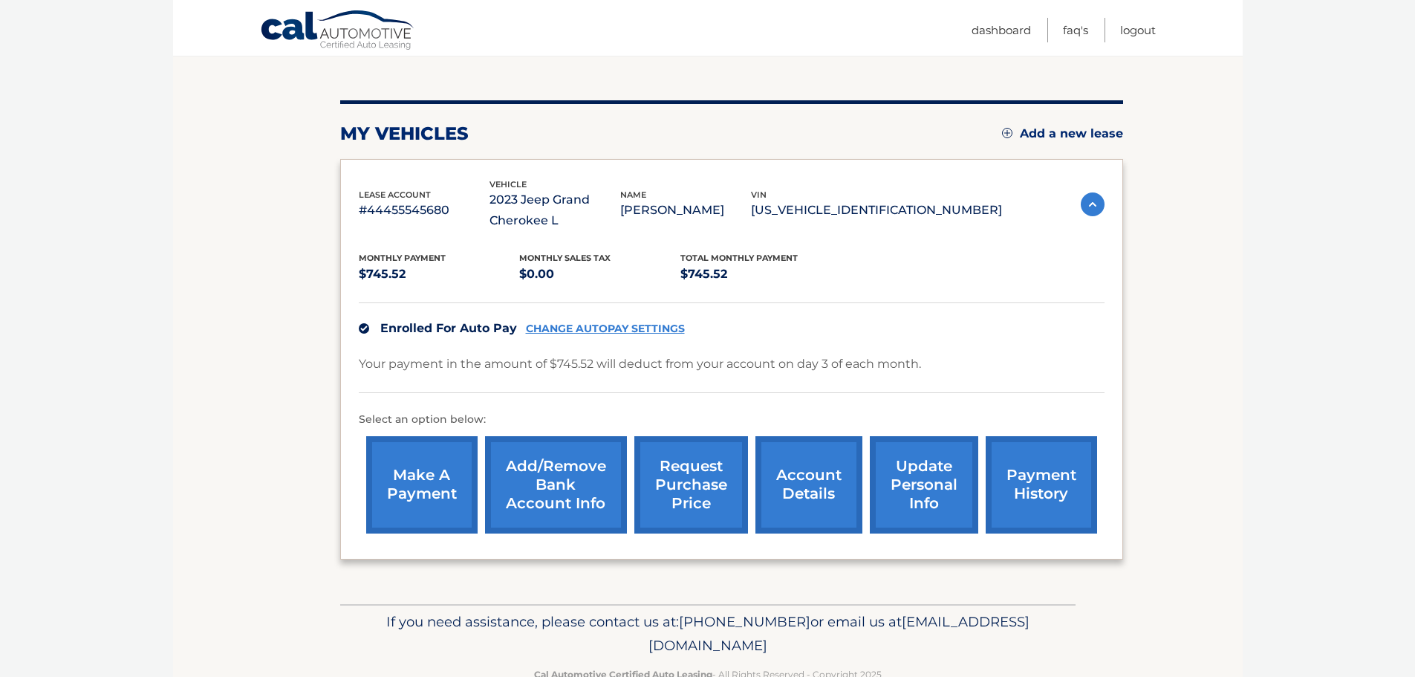
click at [696, 492] on link "request purchase price" at bounding box center [691, 484] width 114 height 97
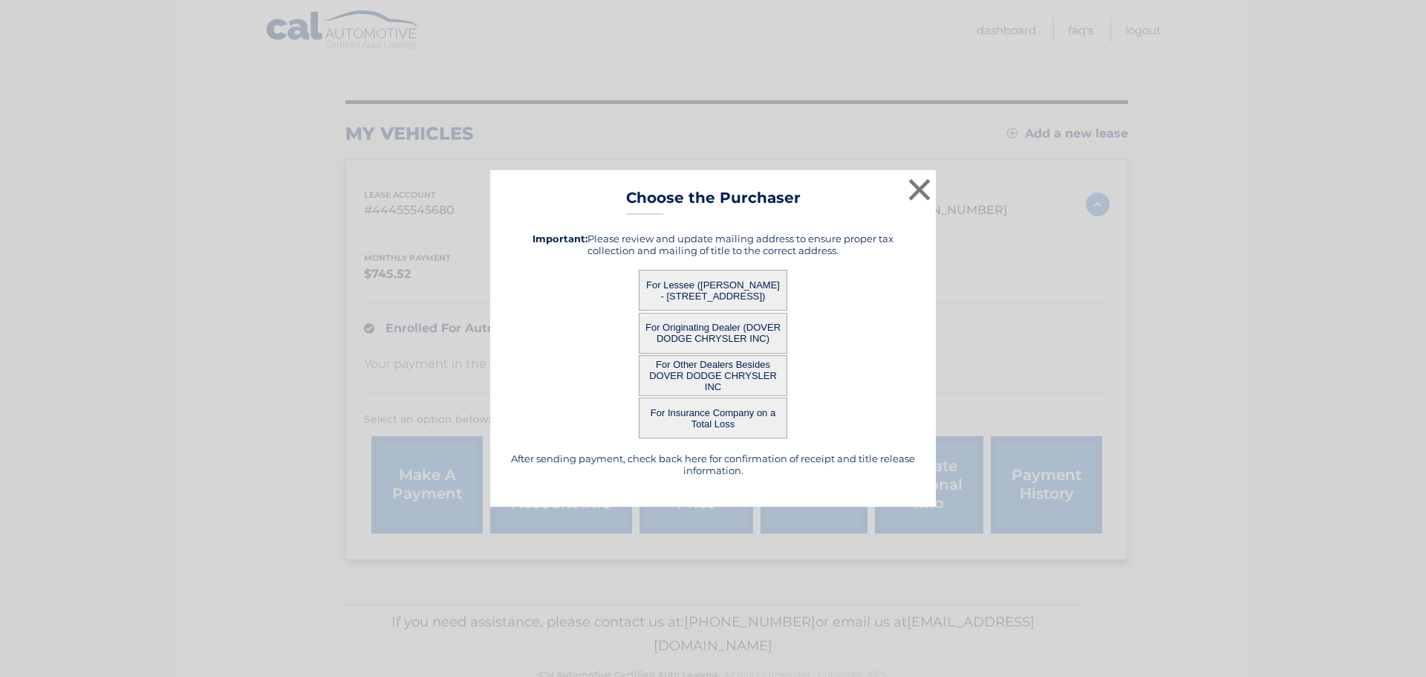
click at [721, 285] on button "For Lessee ([PERSON_NAME] - [STREET_ADDRESS])" at bounding box center [713, 290] width 149 height 41
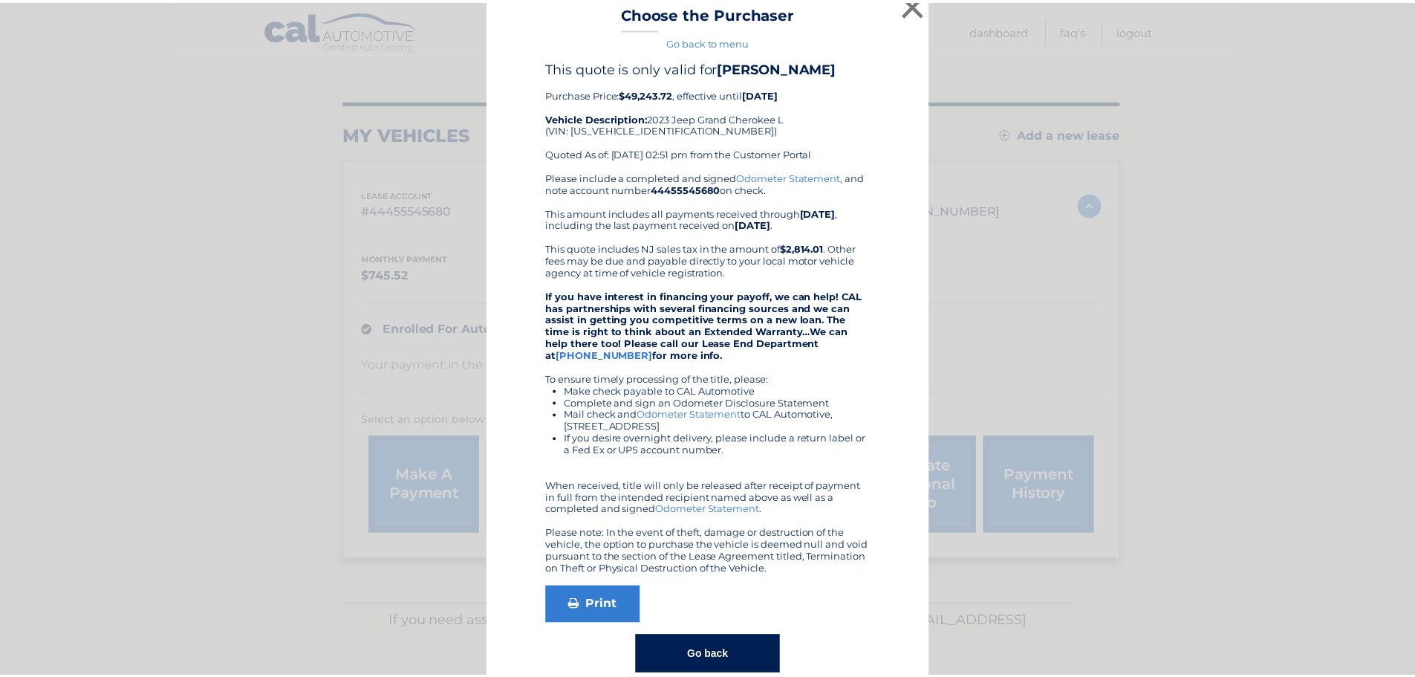
scroll to position [0, 0]
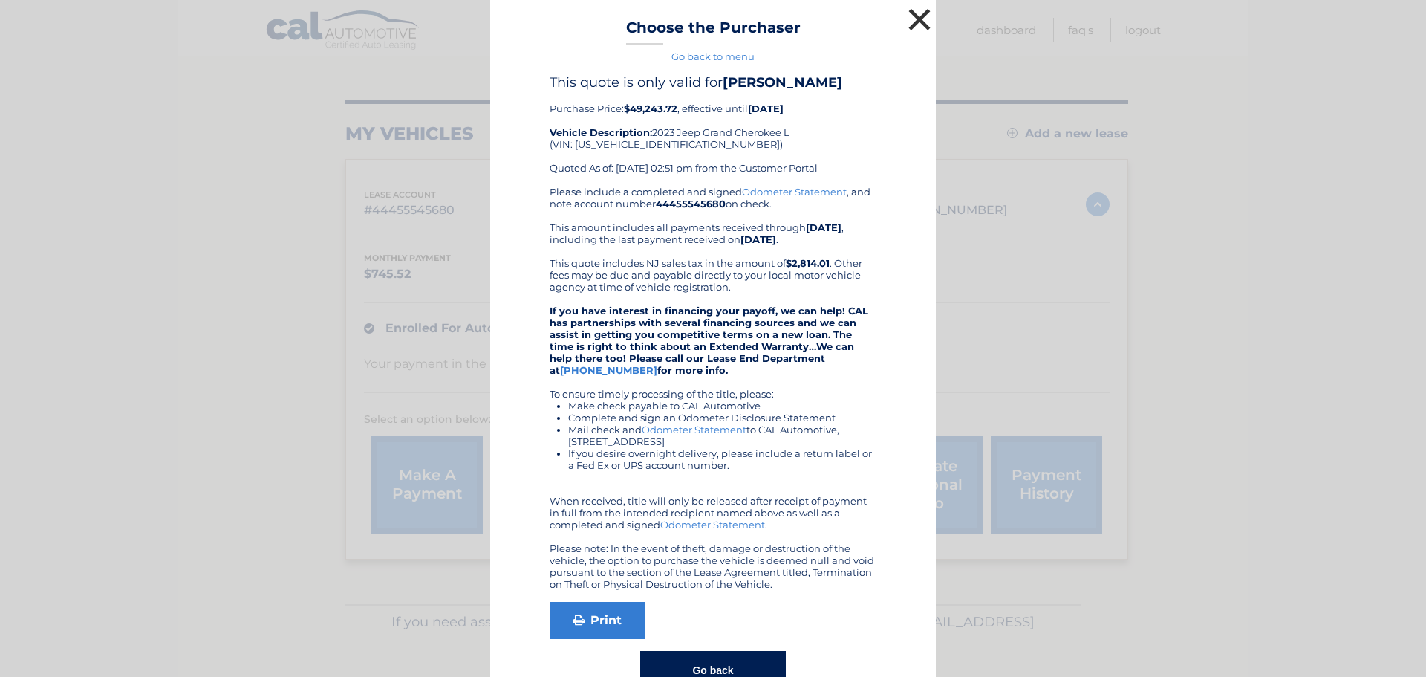
click at [911, 14] on button "×" at bounding box center [920, 19] width 30 height 30
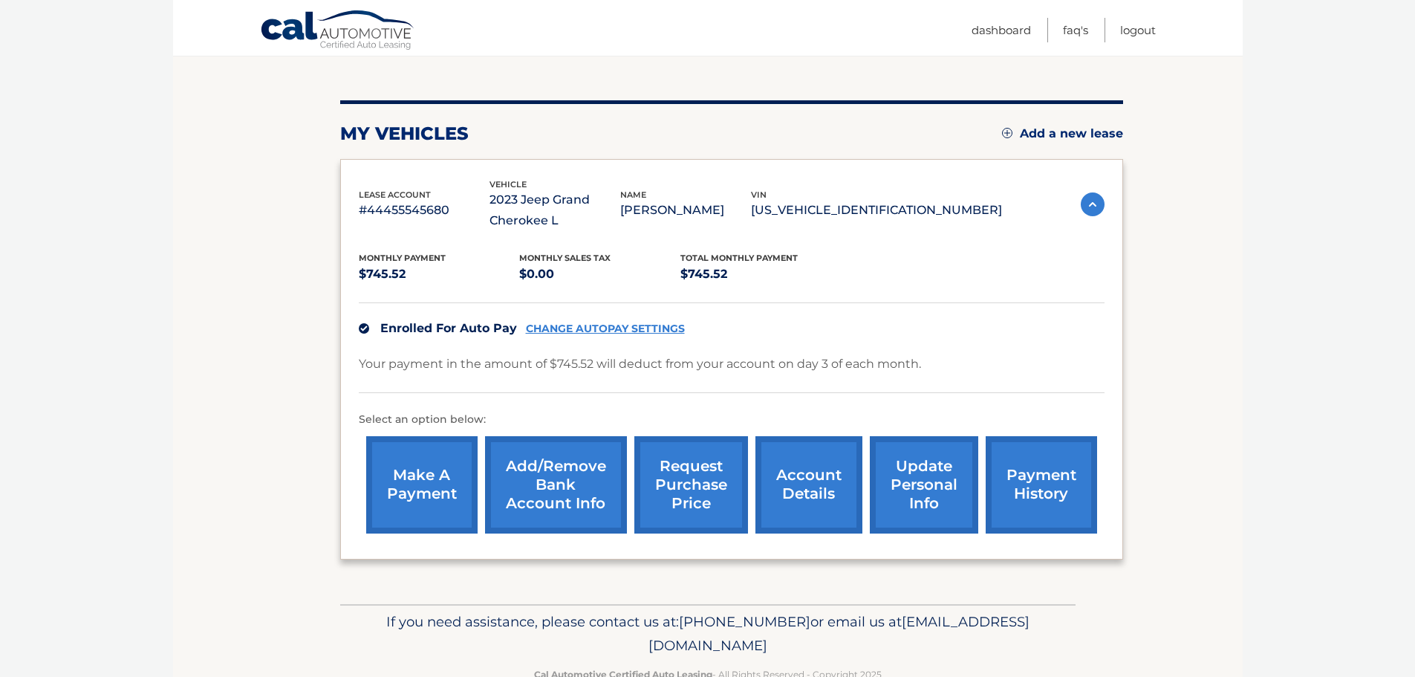
click at [1043, 489] on link "payment history" at bounding box center [1041, 484] width 111 height 97
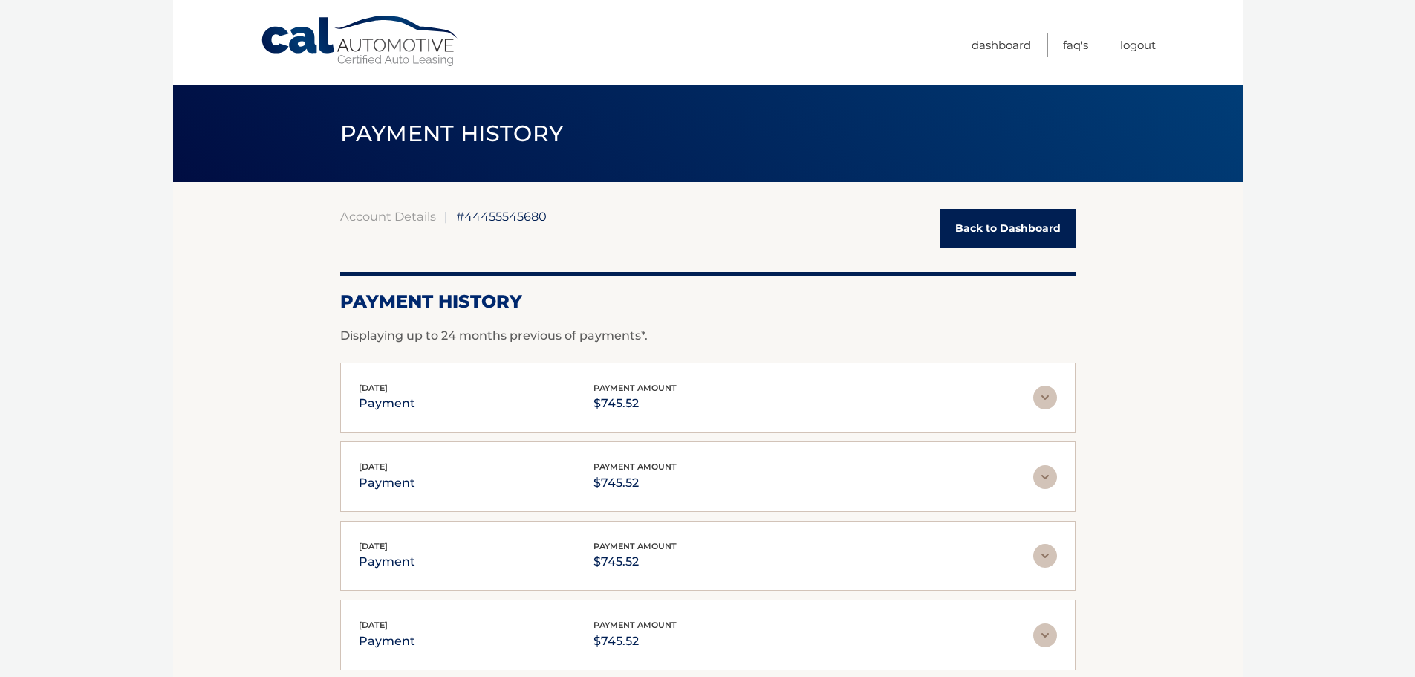
click at [991, 210] on link "Back to Dashboard" at bounding box center [1008, 228] width 135 height 39
click at [994, 223] on link "Back to Dashboard" at bounding box center [1008, 228] width 135 height 39
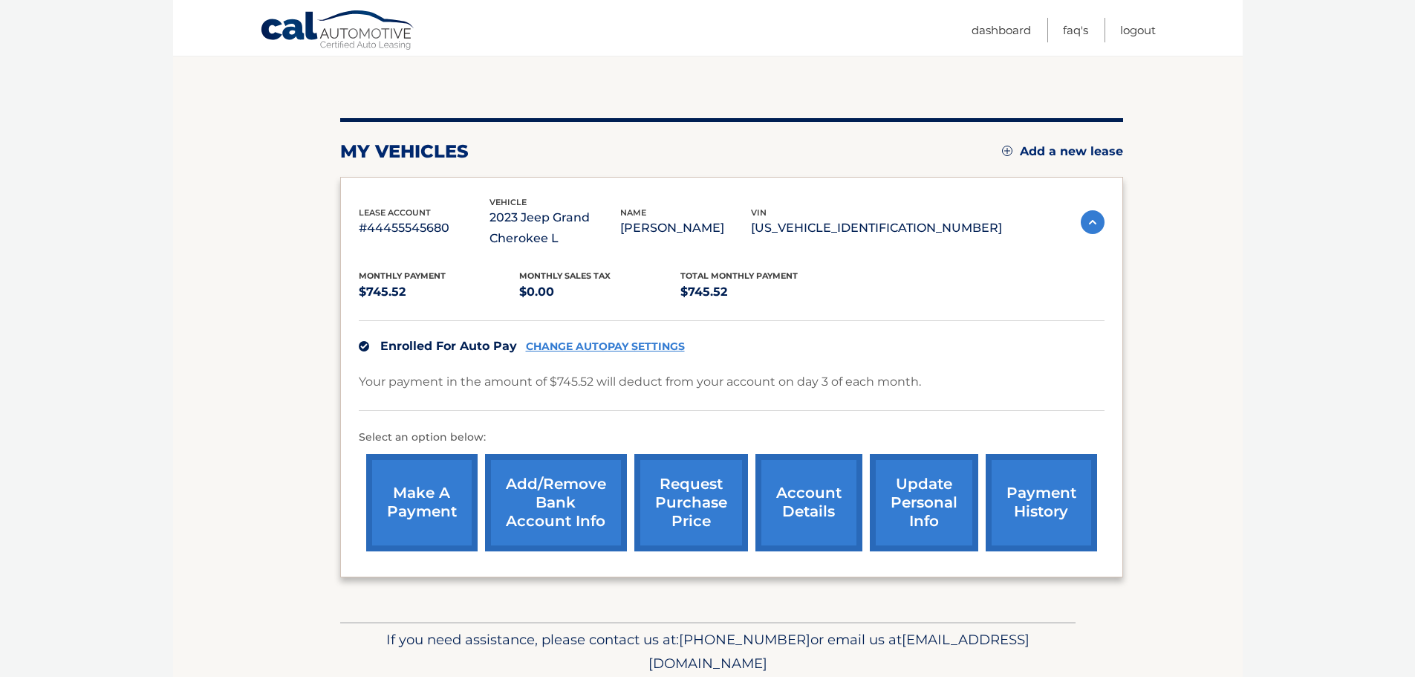
scroll to position [149, 0]
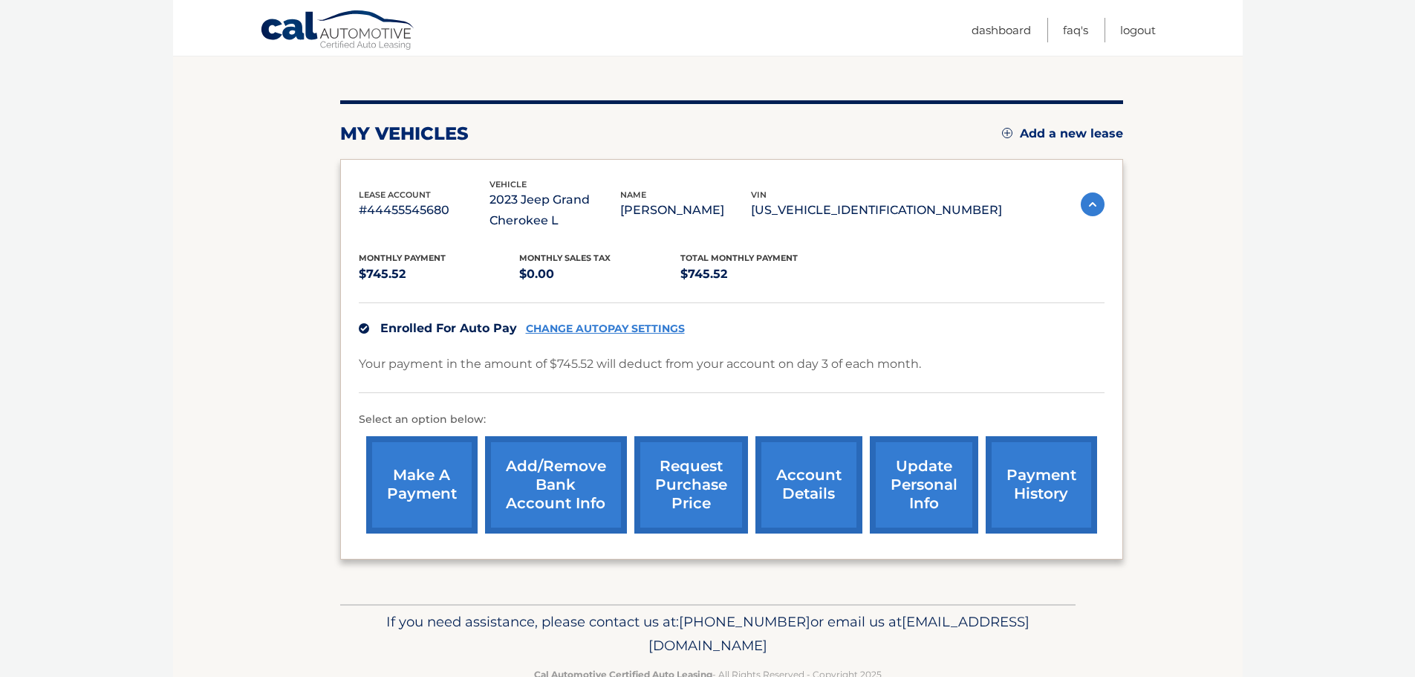
click at [814, 483] on link "account details" at bounding box center [809, 484] width 107 height 97
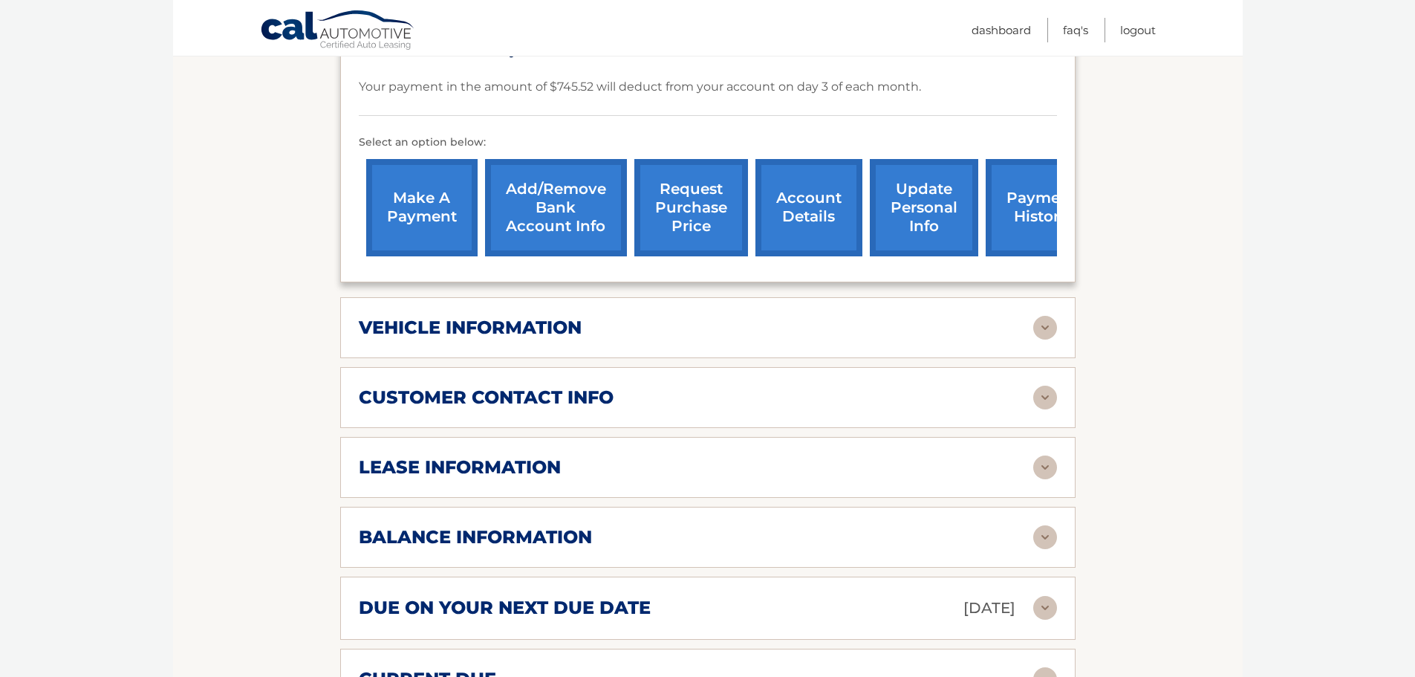
scroll to position [446, 0]
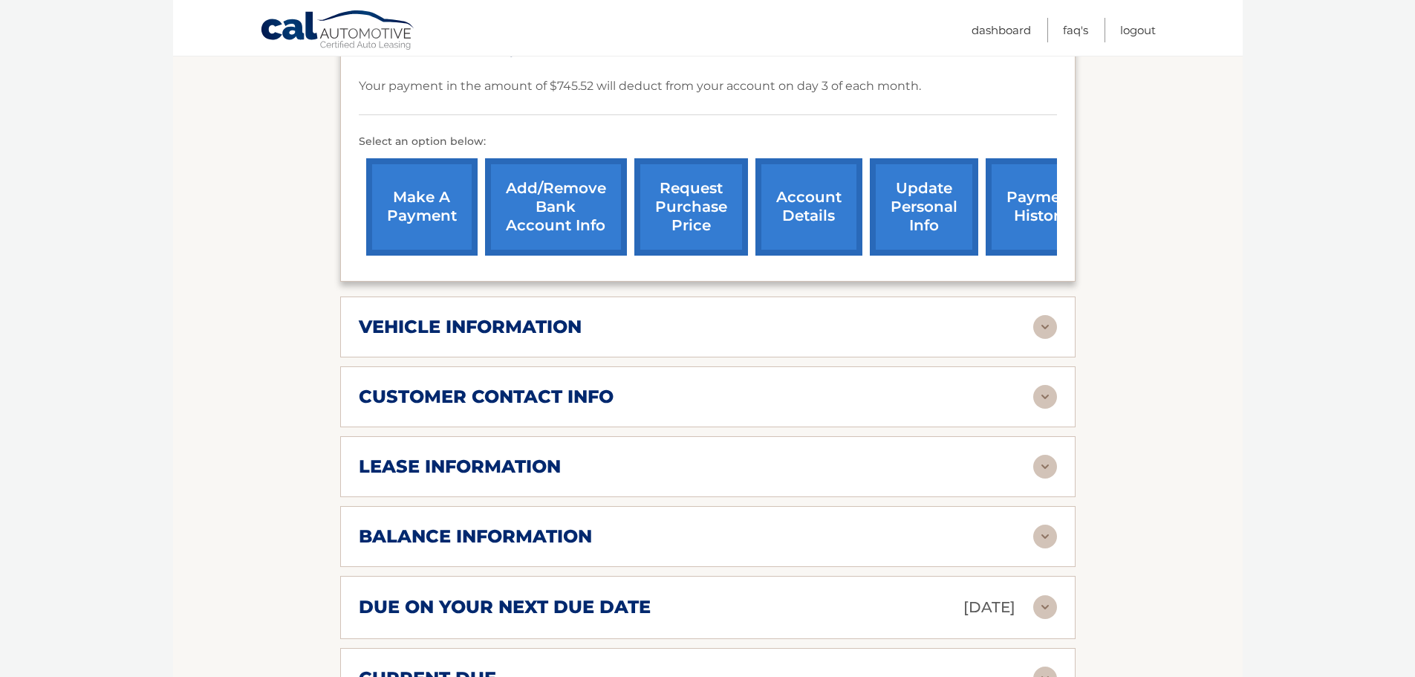
click at [1012, 469] on div "lease information" at bounding box center [696, 466] width 675 height 22
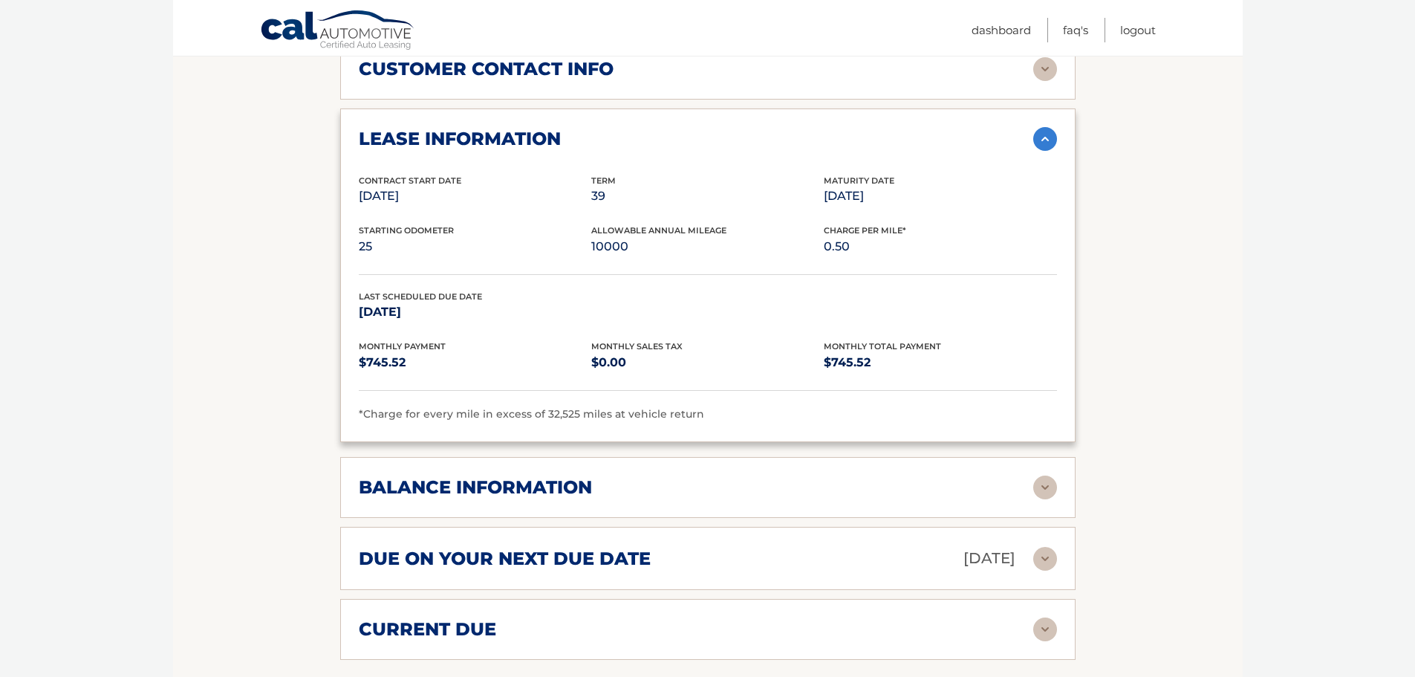
scroll to position [817, 0]
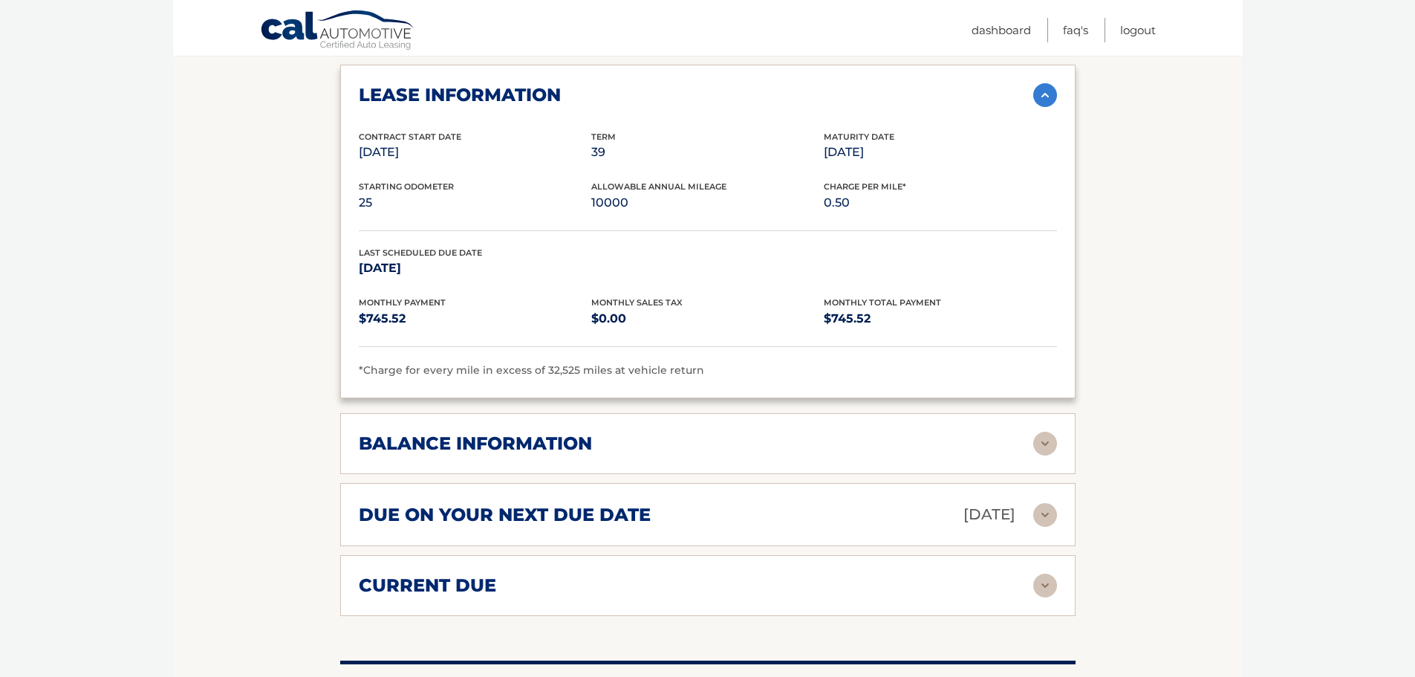
click at [1044, 445] on img at bounding box center [1045, 444] width 24 height 24
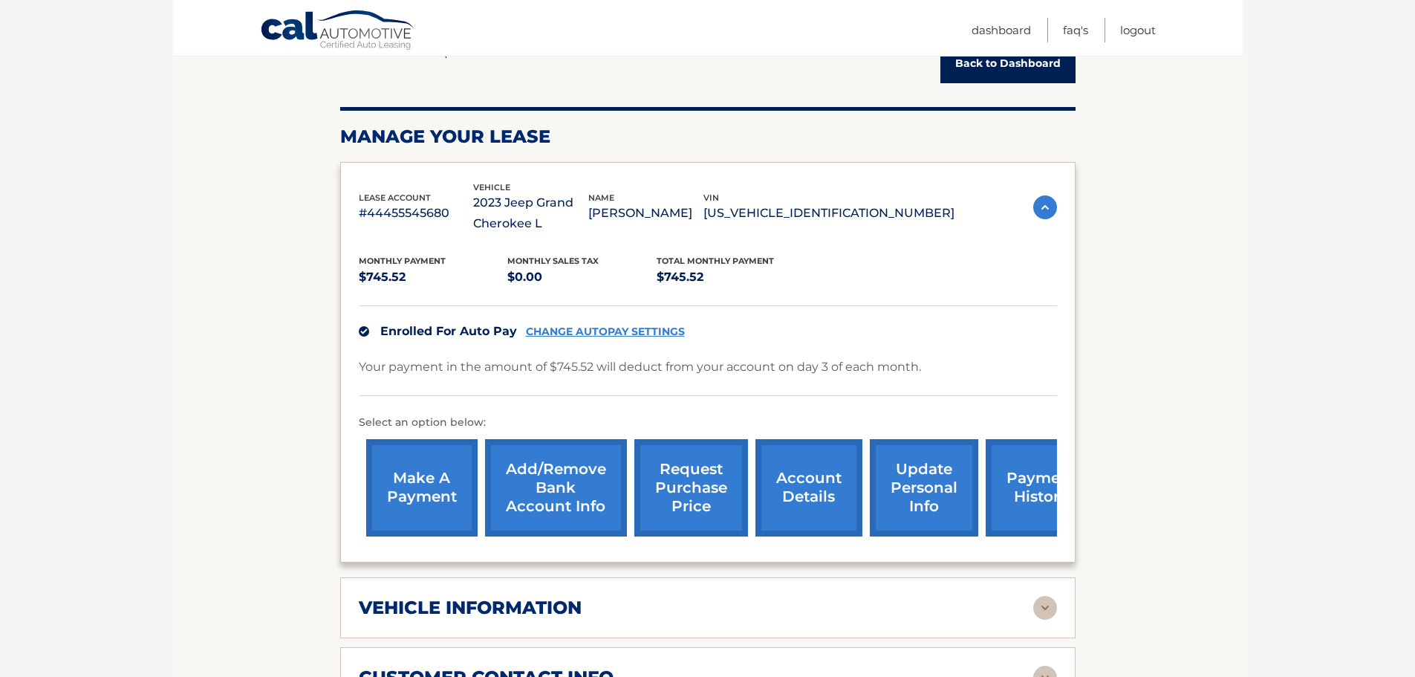
scroll to position [0, 0]
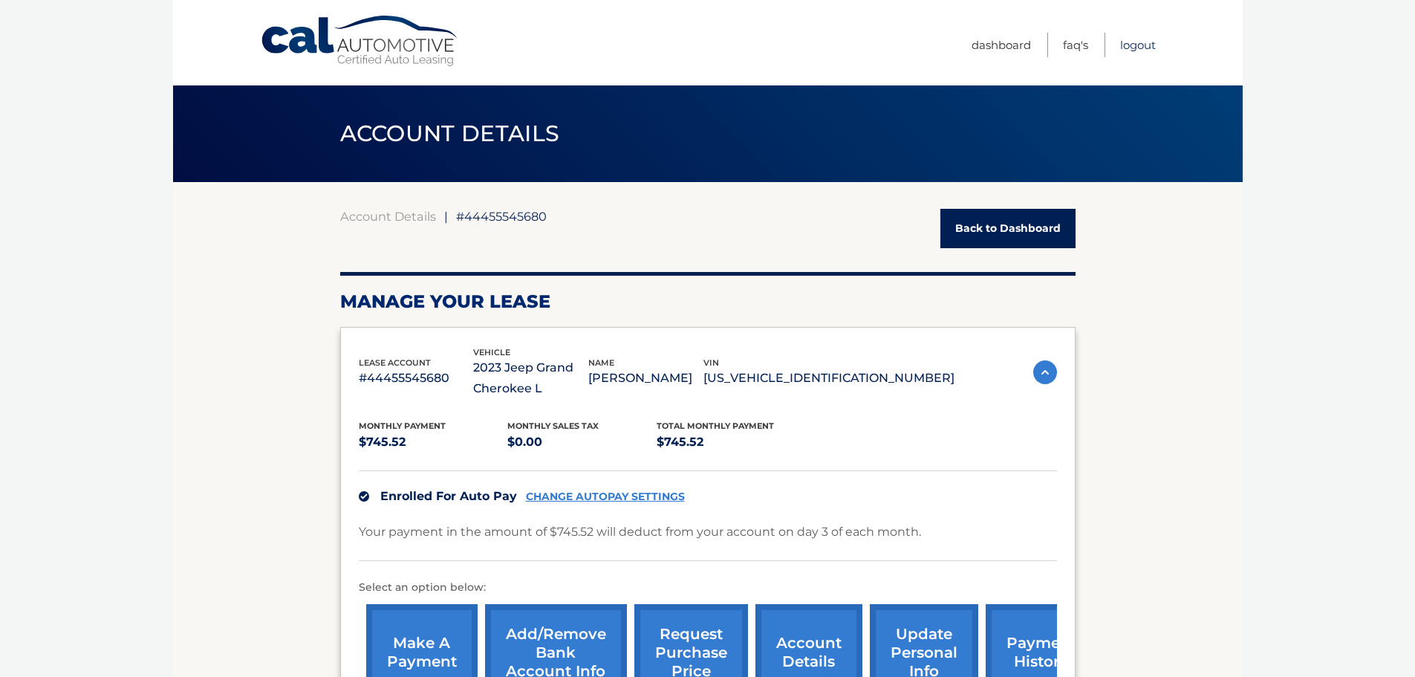
click at [1140, 42] on link "Logout" at bounding box center [1138, 45] width 36 height 25
